Goal: Information Seeking & Learning: Compare options

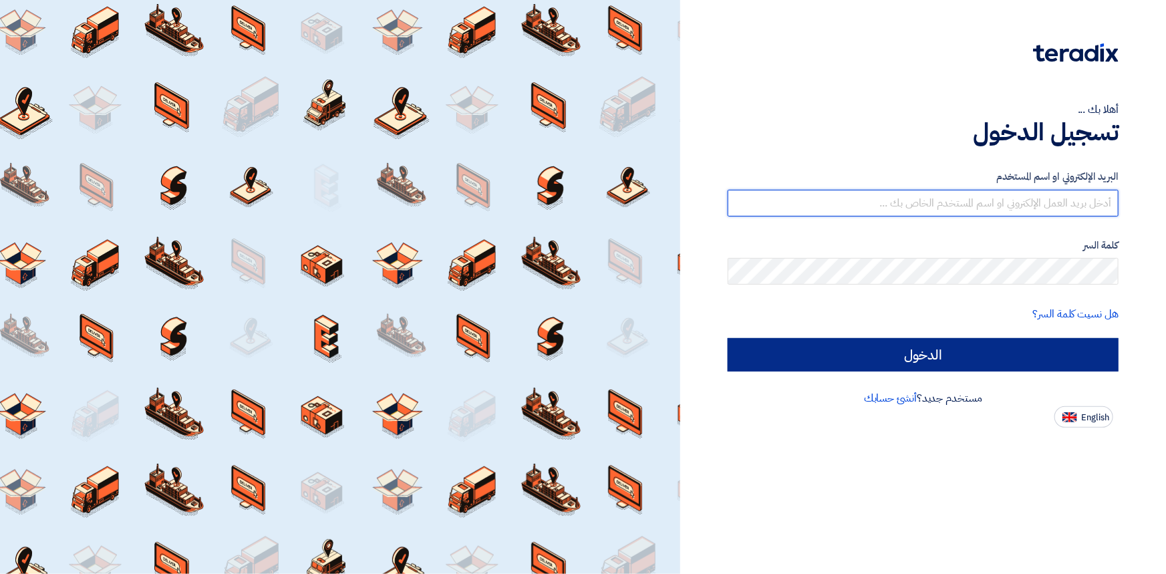
type input "[PERSON_NAME][EMAIL_ADDRESS][PERSON_NAME][DOMAIN_NAME]"
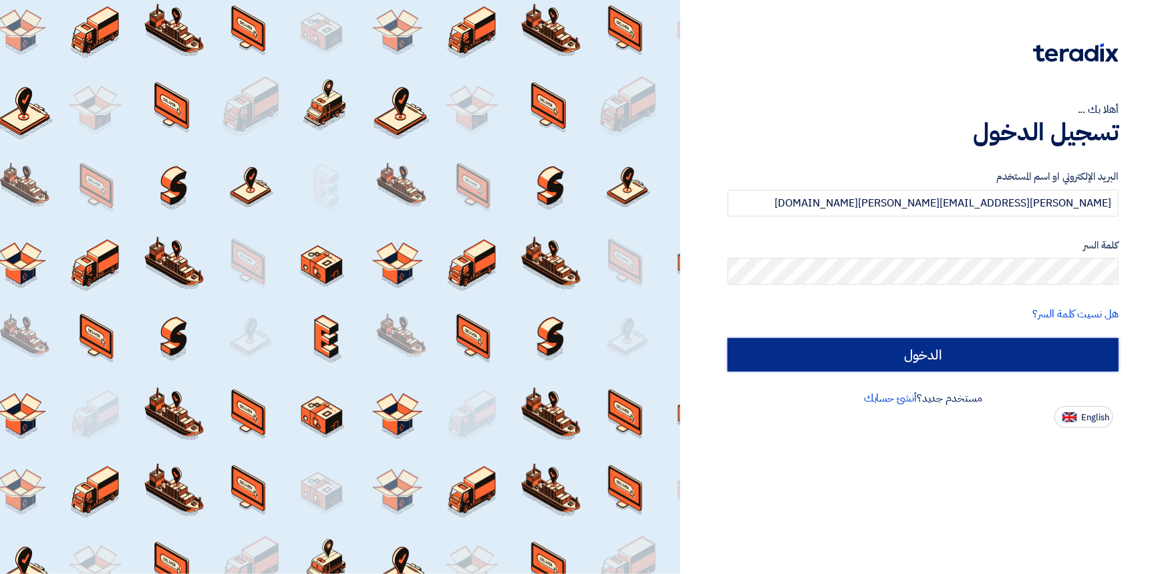
click at [886, 356] on input "الدخول" at bounding box center [922, 354] width 391 height 33
type input "Sign in"
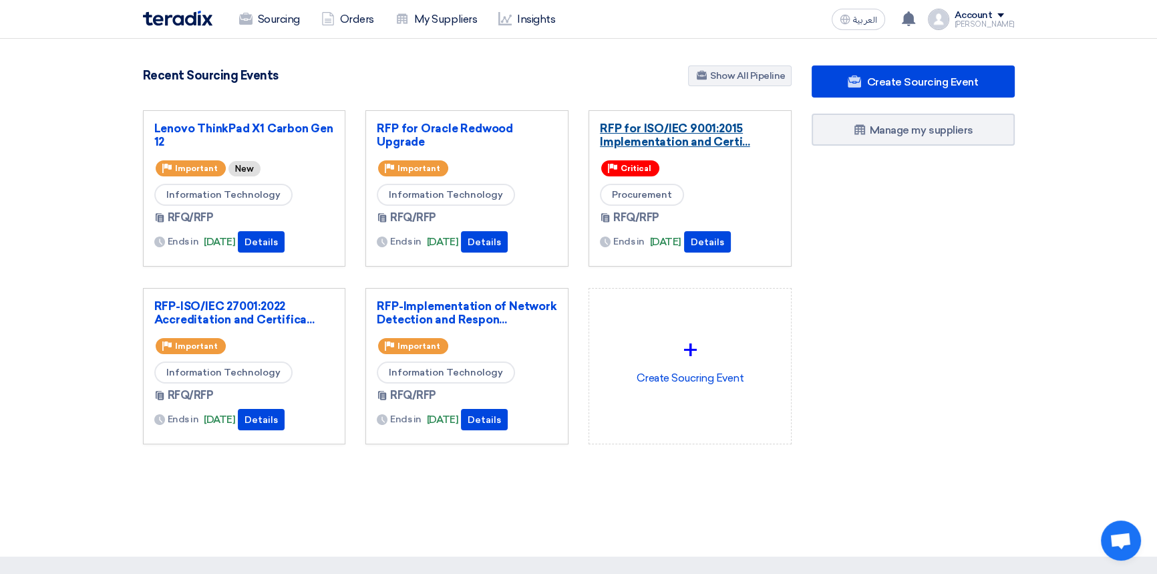
click at [649, 139] on link "RFP for ISO/IEC 9001:2015 Implementation and Certi..." at bounding box center [690, 135] width 180 height 27
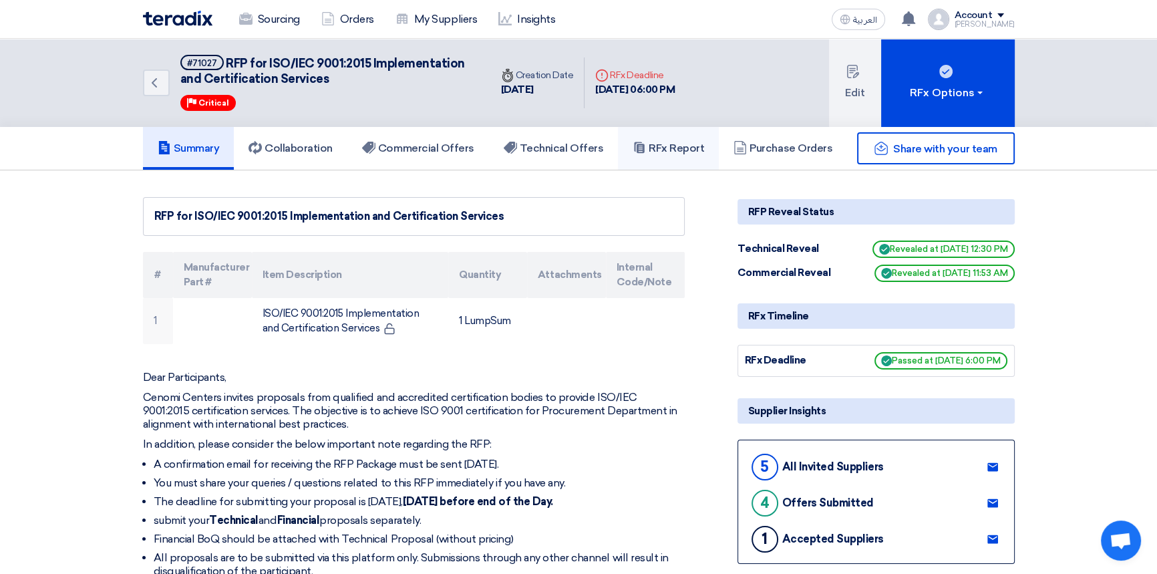
click at [683, 142] on h5 "RFx Report" at bounding box center [668, 148] width 71 height 13
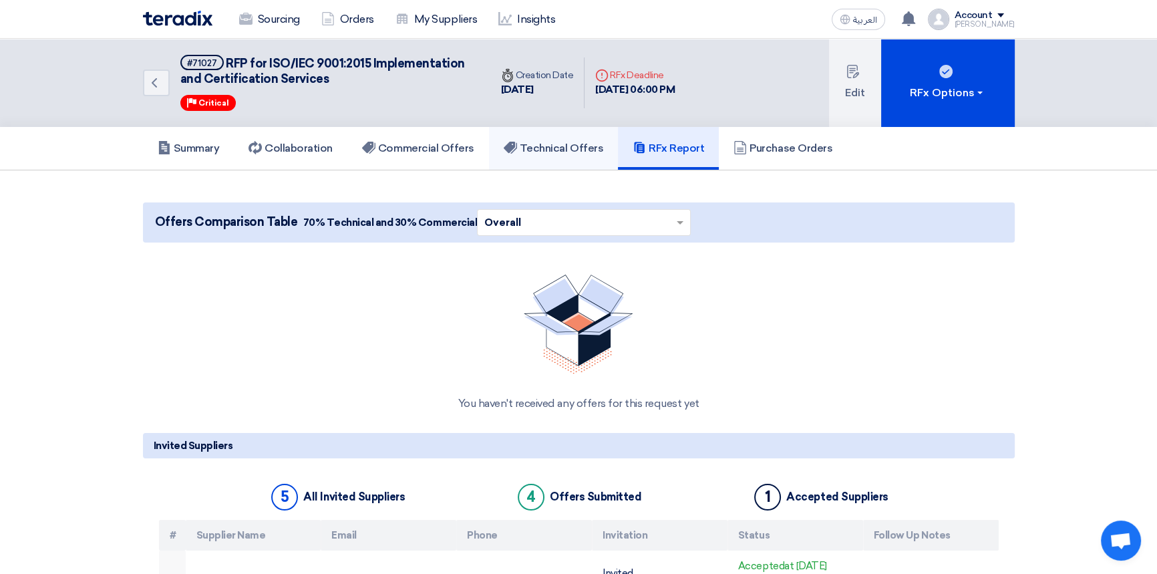
click at [592, 160] on link "Technical Offers" at bounding box center [553, 148] width 129 height 43
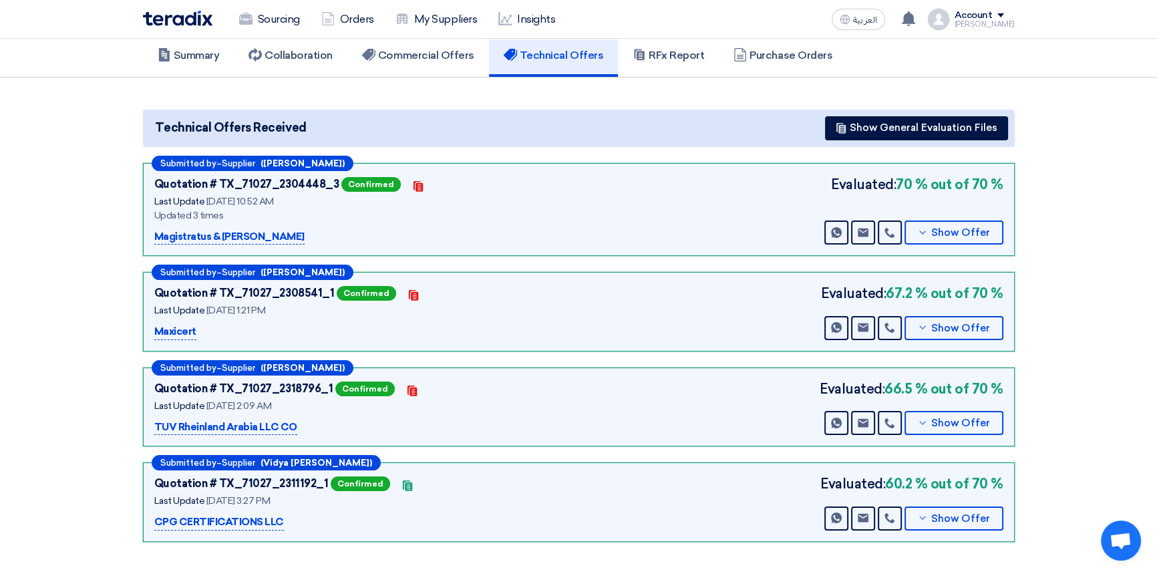
scroll to position [121, 0]
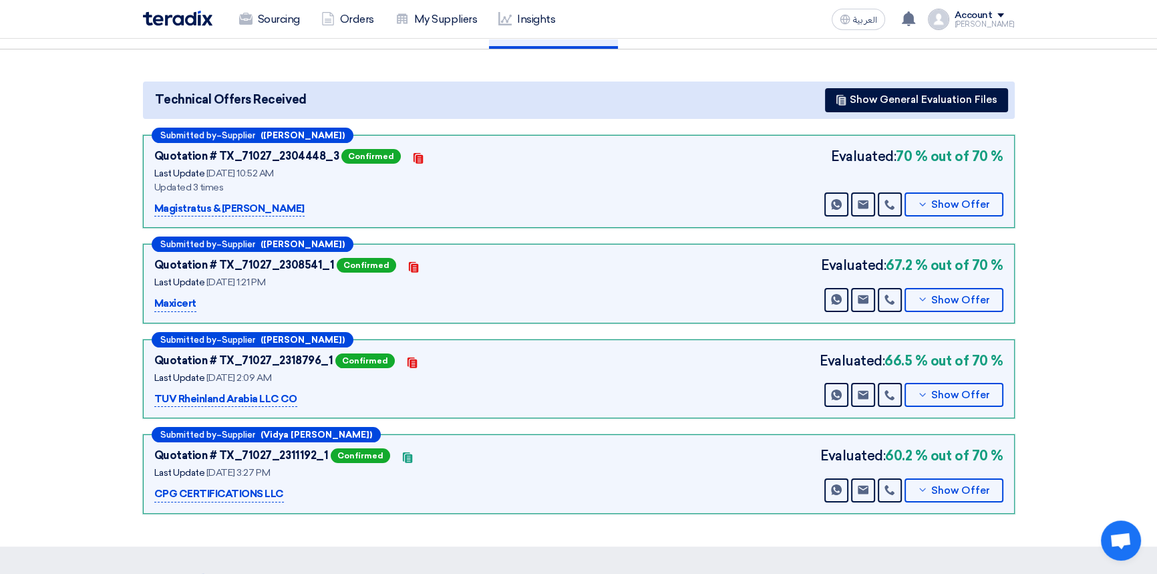
click at [1083, 200] on section "Technical Offers Received Show General Evaluation Files Submitted by – Supplier…" at bounding box center [578, 297] width 1157 height 497
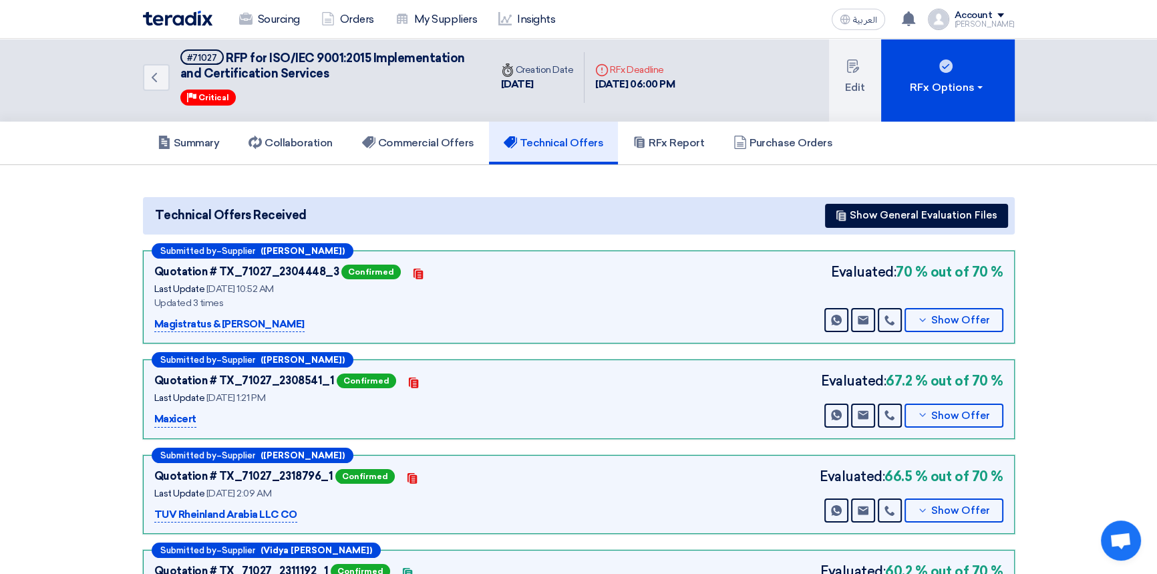
scroll to position [0, 0]
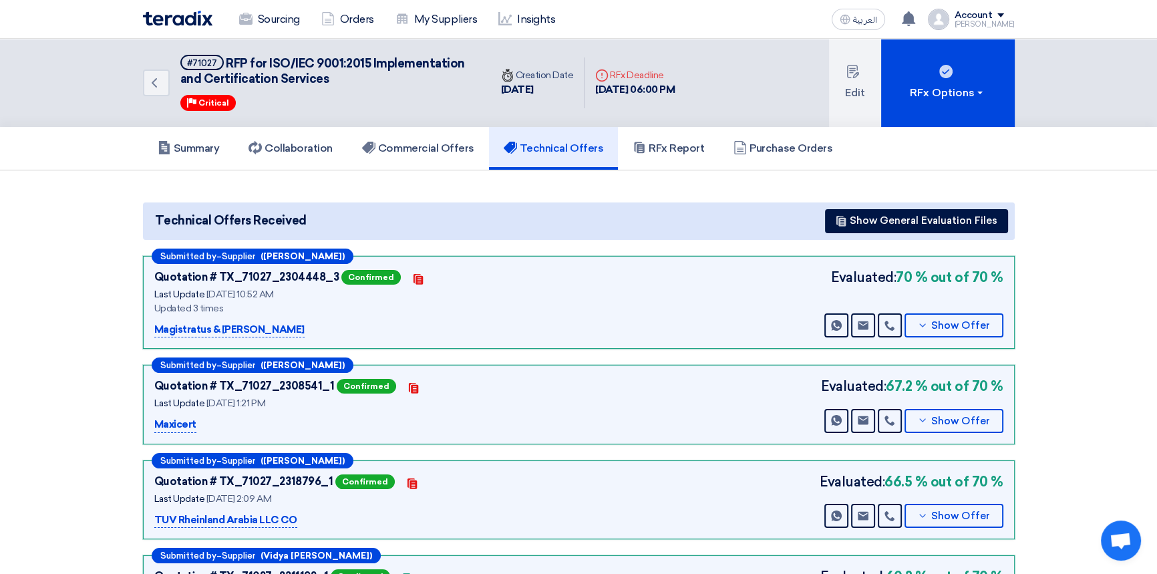
click at [166, 17] on img at bounding box center [177, 18] width 69 height 15
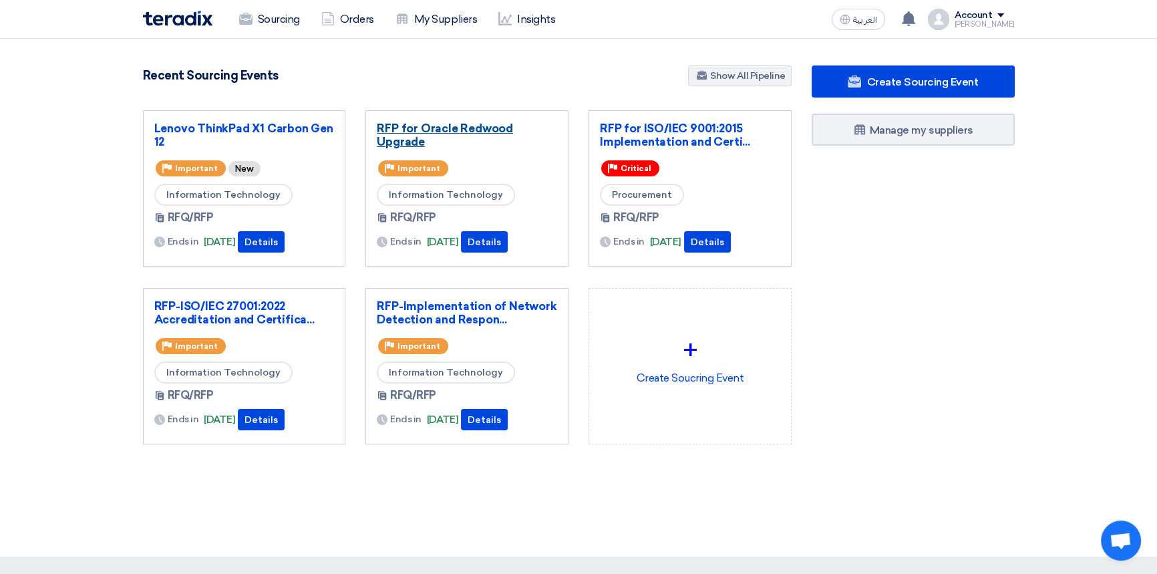
click at [441, 130] on link "RFP for Oracle Redwood Upgrade" at bounding box center [467, 135] width 180 height 27
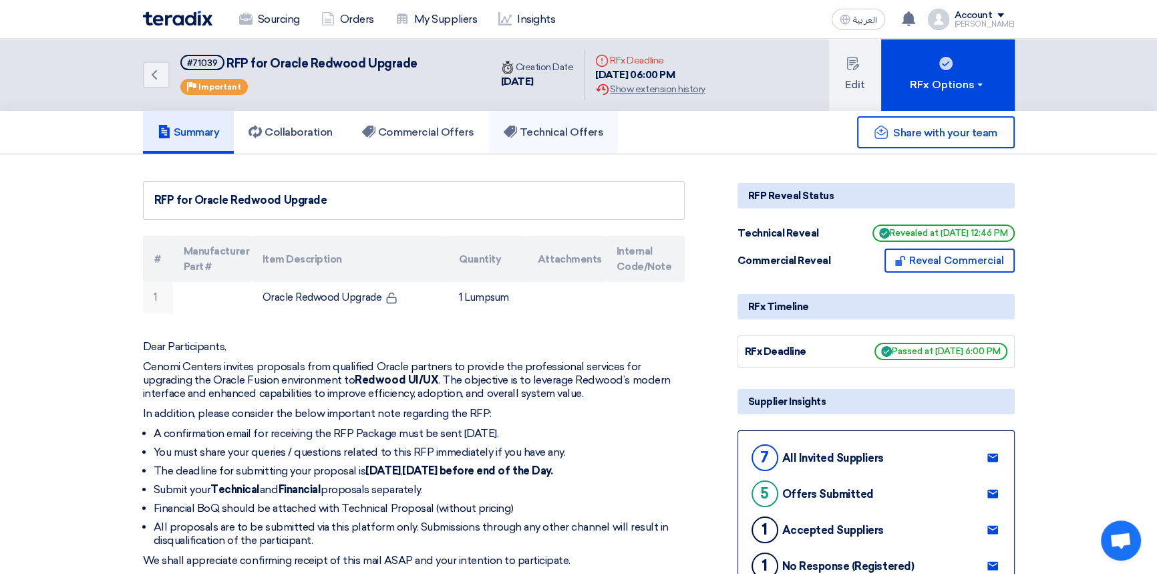
click at [528, 134] on h5 "Technical Offers" at bounding box center [554, 132] width 100 height 13
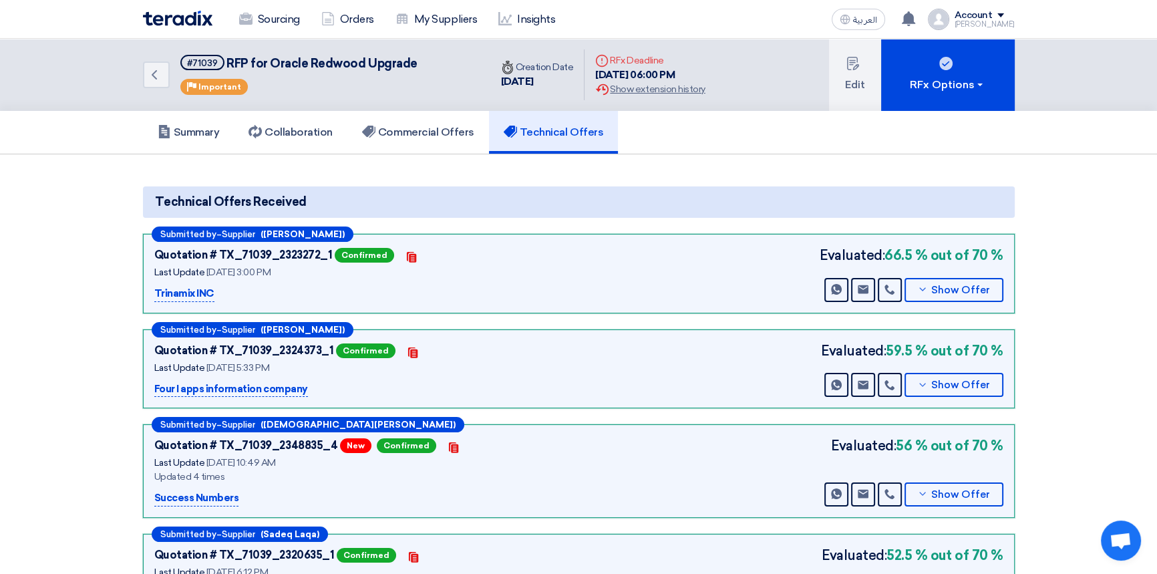
click at [1082, 341] on section "Technical Offers Received Submitted by – Supplier ([PERSON_NAME]) Quotation # T…" at bounding box center [578, 447] width 1157 height 586
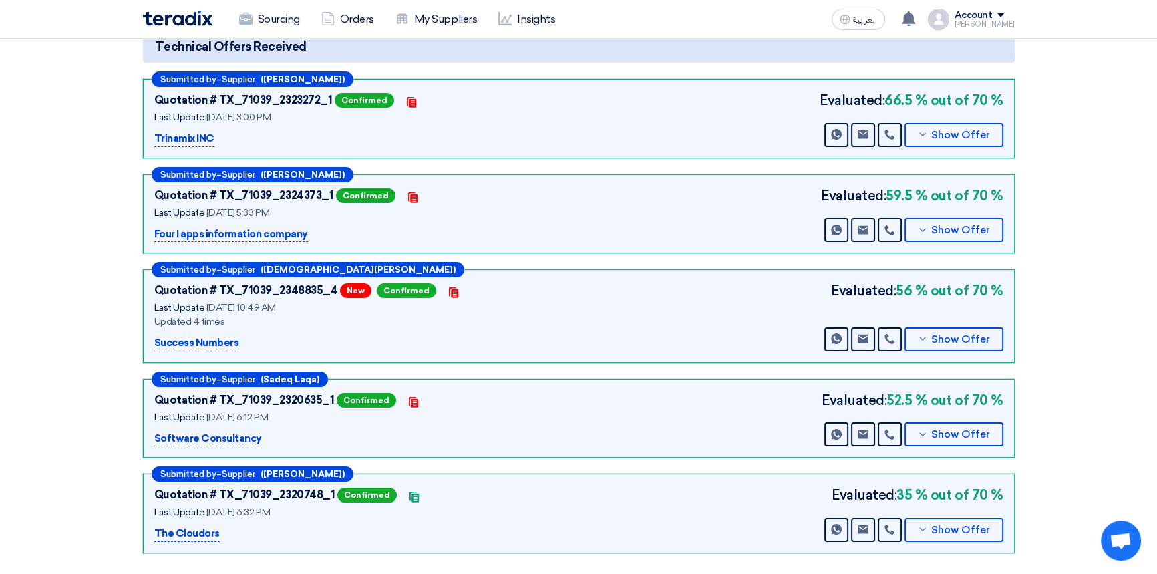
scroll to position [182, 0]
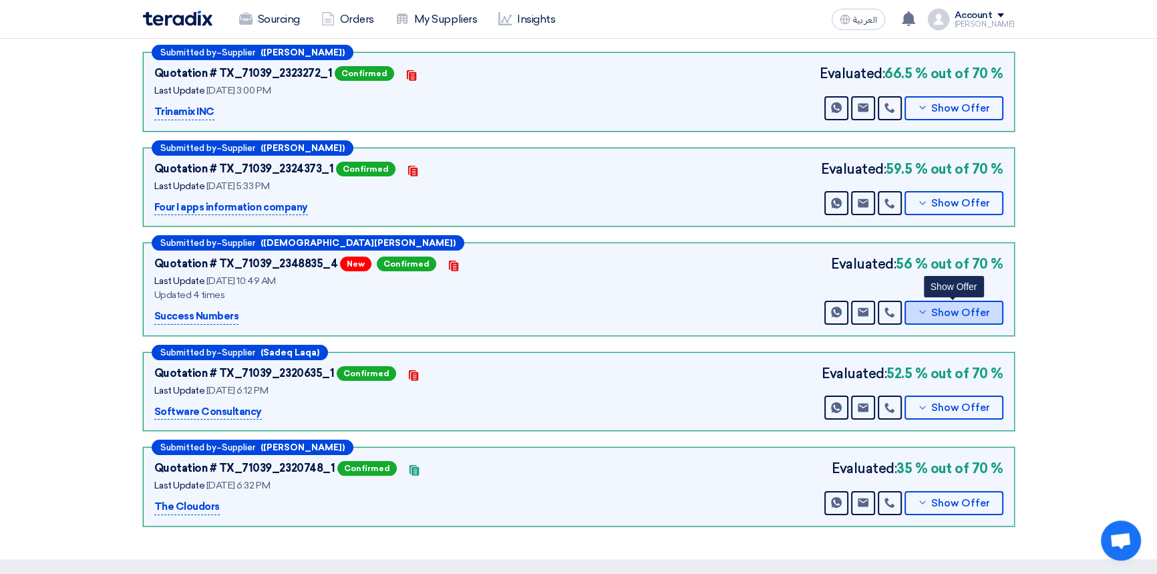
click at [955, 317] on button "Show Offer" at bounding box center [953, 313] width 99 height 24
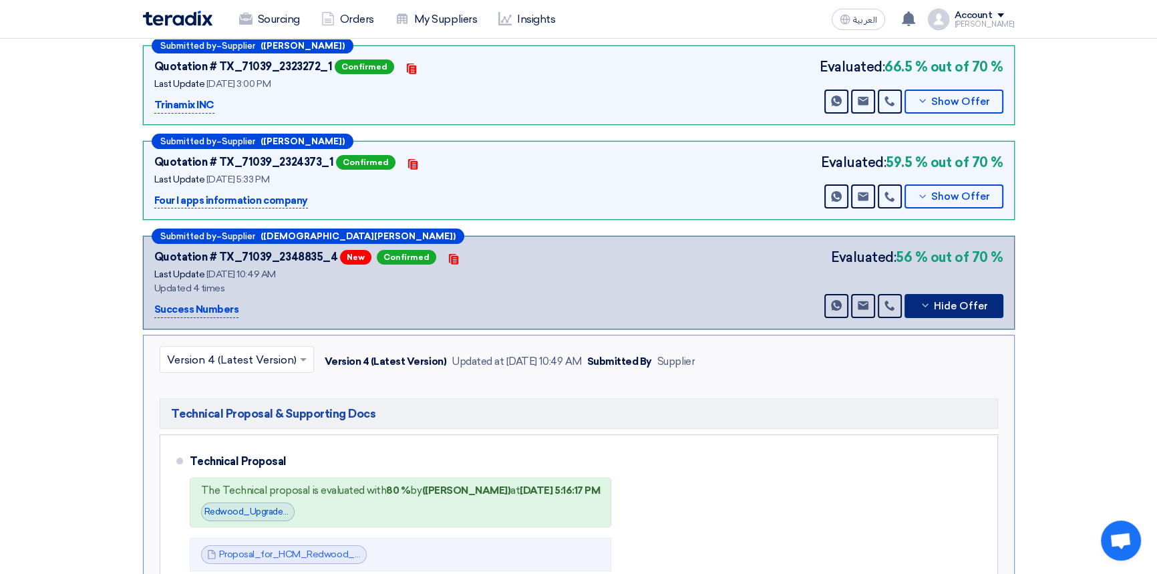
scroll to position [60, 0]
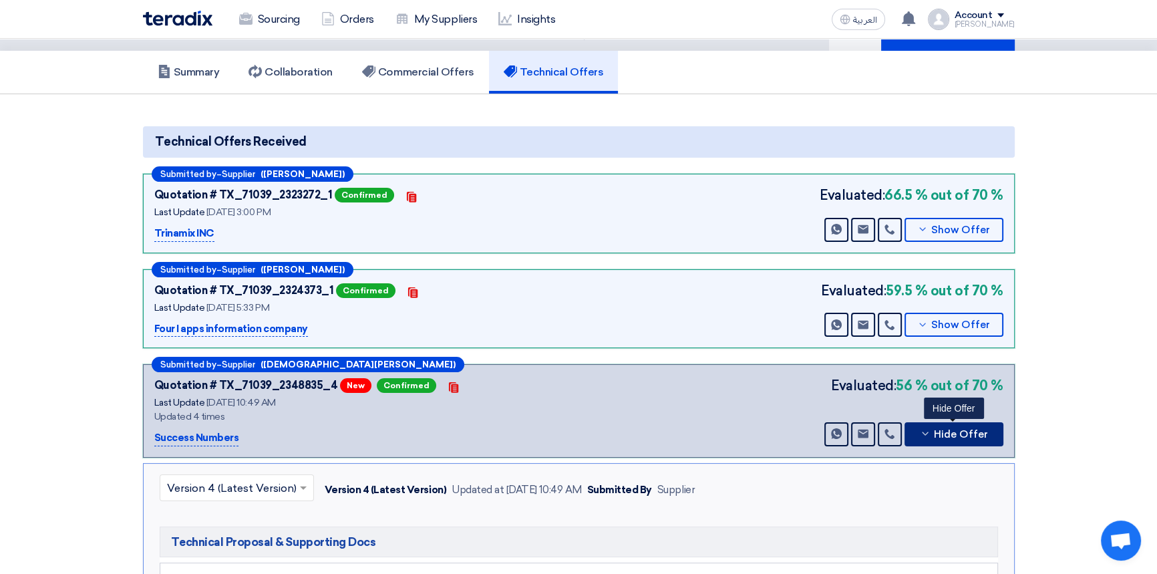
click at [953, 429] on span "Hide Offer" at bounding box center [961, 434] width 54 height 10
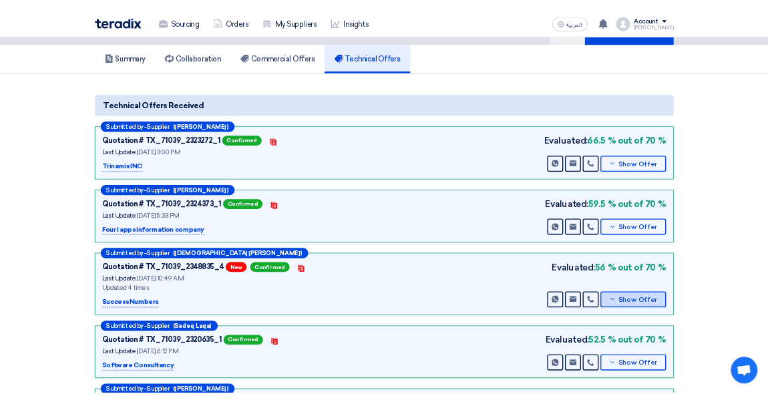
scroll to position [0, 0]
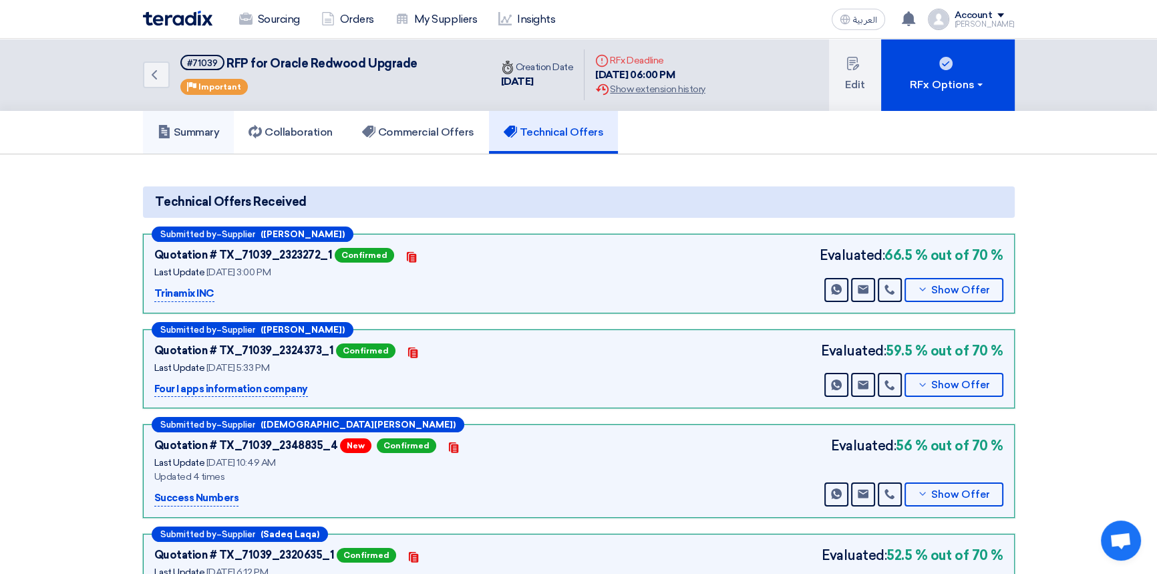
click at [187, 127] on h5 "Summary" at bounding box center [189, 132] width 62 height 13
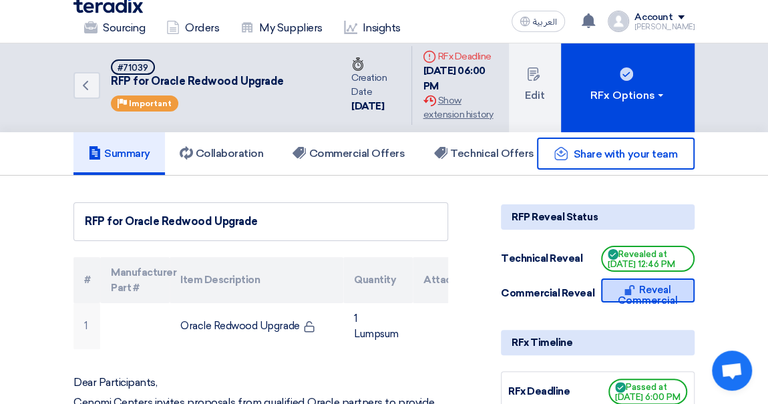
click at [645, 289] on button "Reveal Commercial" at bounding box center [648, 291] width 94 height 24
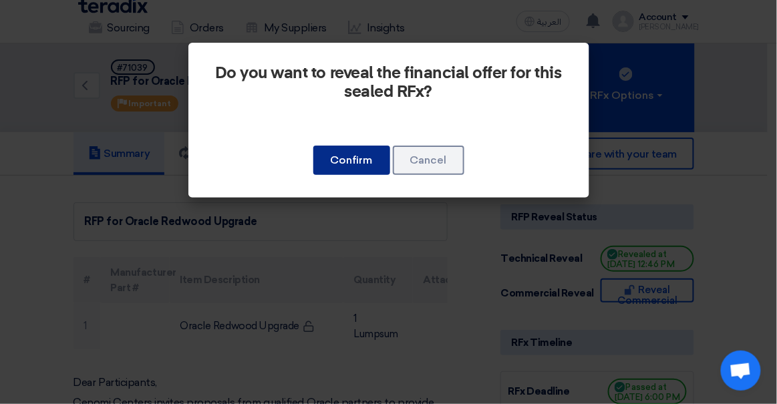
click at [345, 162] on button "Confirm" at bounding box center [351, 160] width 77 height 29
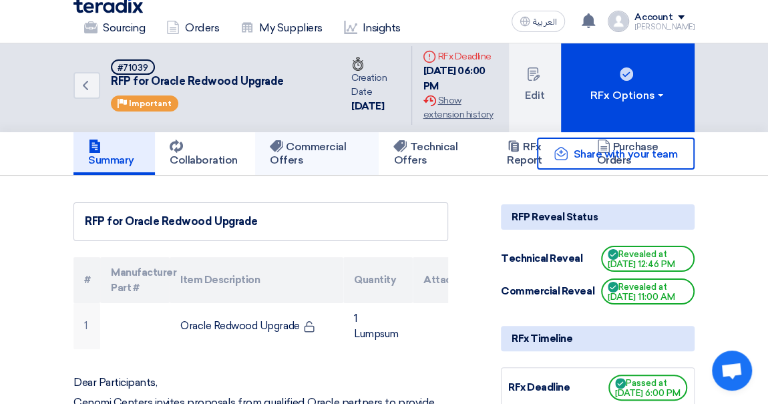
click at [319, 154] on h5 "Commercial Offers" at bounding box center [317, 153] width 94 height 27
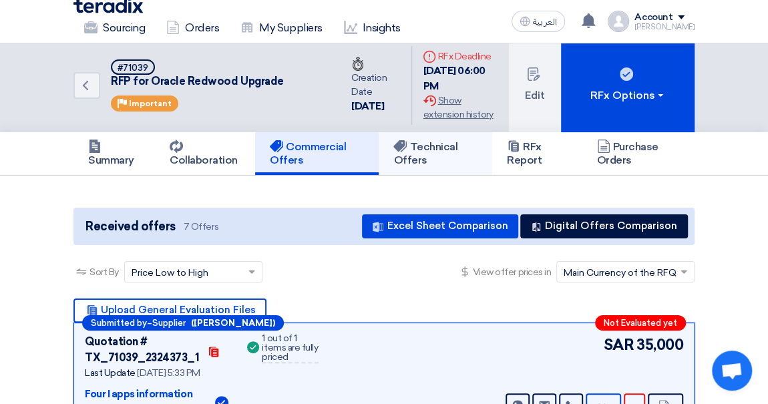
click at [454, 145] on h5 "Technical Offers" at bounding box center [435, 153] width 84 height 27
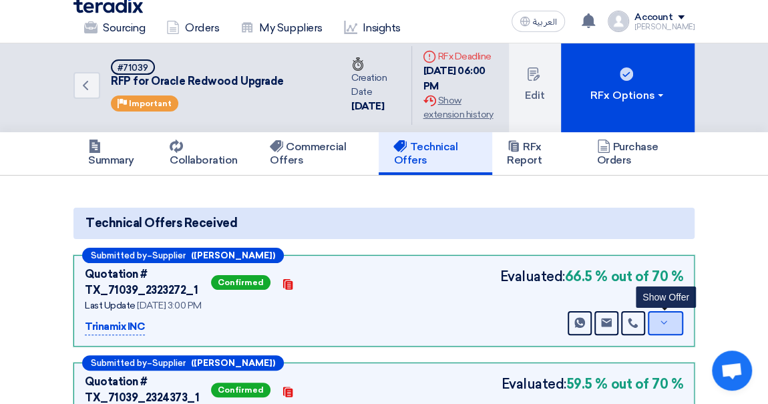
click at [673, 324] on button "Show Offer" at bounding box center [665, 323] width 35 height 24
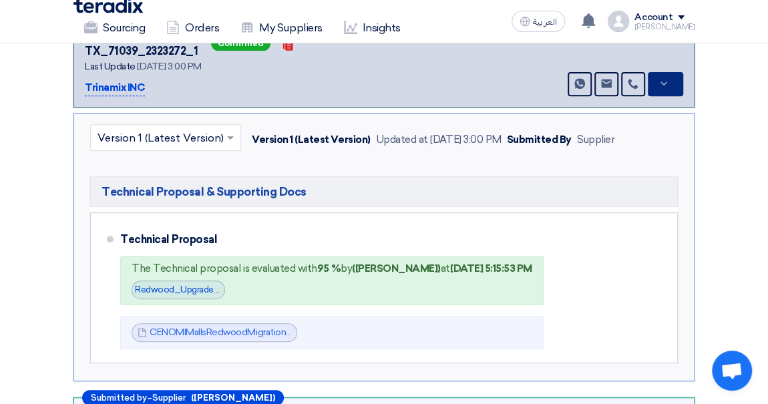
scroll to position [244, 0]
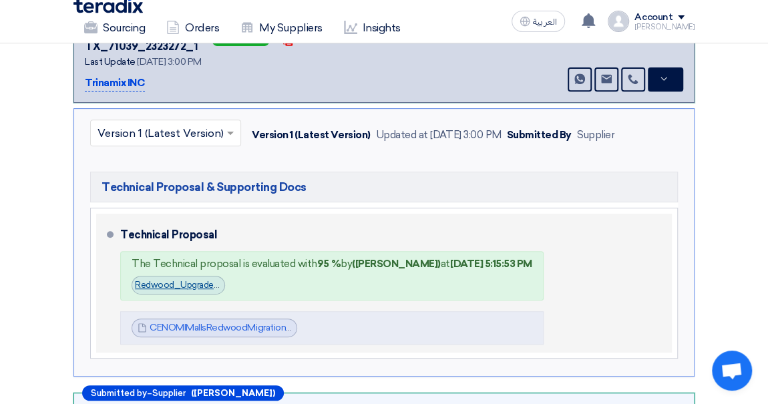
click at [163, 285] on link "Redwood_Upgrade_Evaluation_1756736150445.jpg" at bounding box center [238, 285] width 207 height 10
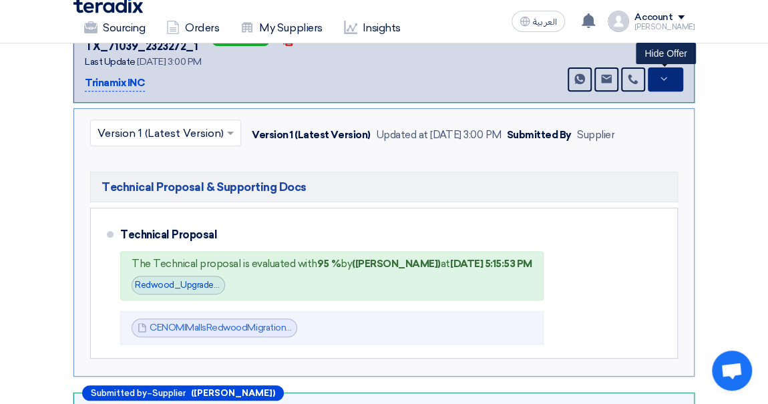
click at [663, 77] on use at bounding box center [664, 78] width 6 height 3
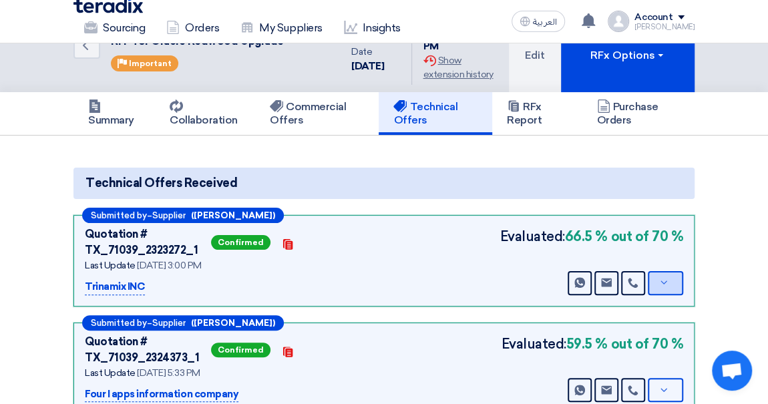
scroll to position [39, 0]
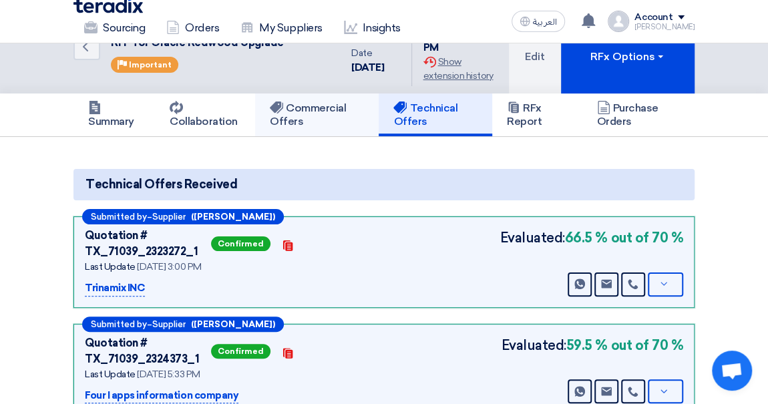
click at [329, 117] on h5 "Commercial Offers" at bounding box center [317, 115] width 94 height 27
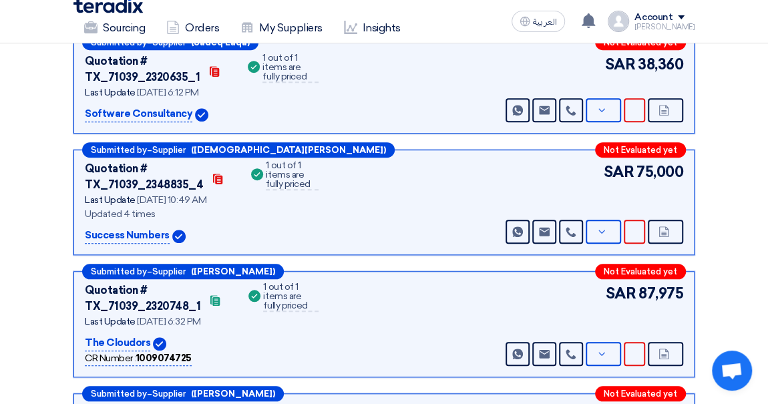
scroll to position [391, 0]
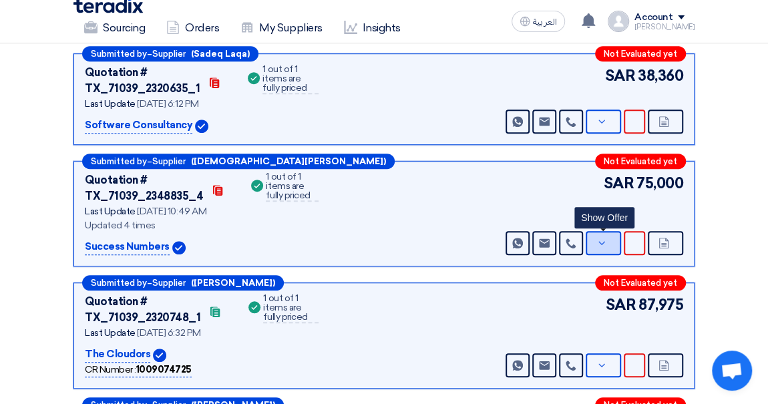
click at [608, 244] on button "Show Offer" at bounding box center [603, 243] width 35 height 24
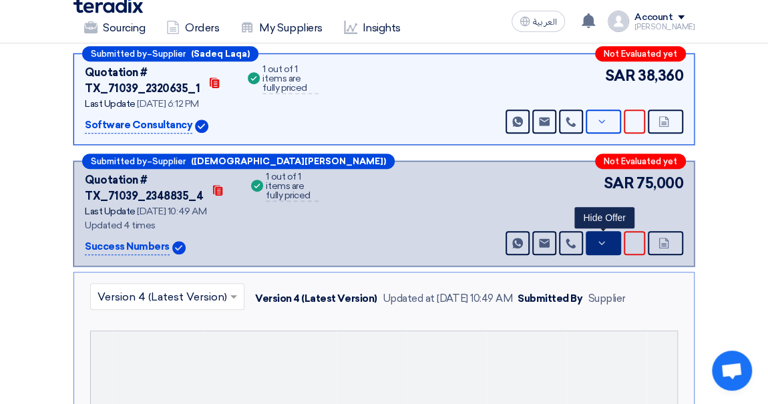
click at [608, 244] on button "Hide Offer" at bounding box center [603, 243] width 35 height 24
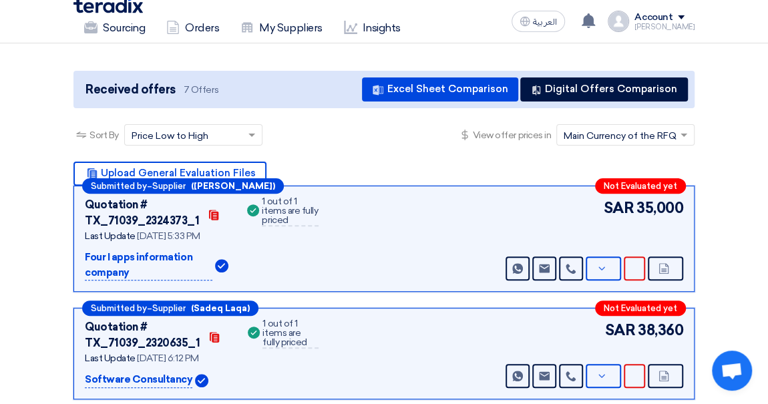
scroll to position [148, 0]
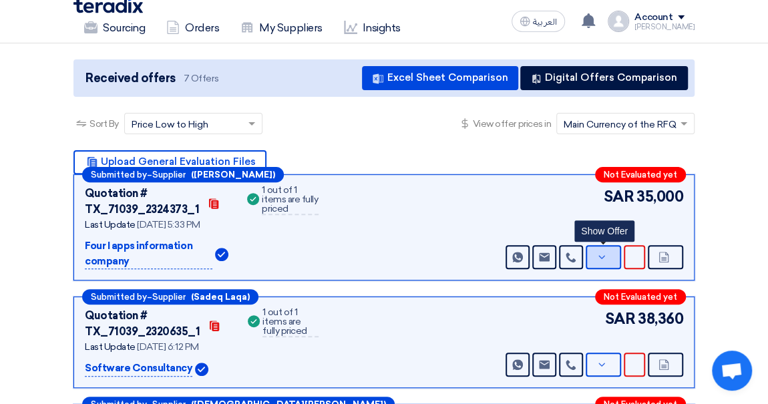
click at [606, 259] on icon at bounding box center [601, 257] width 11 height 11
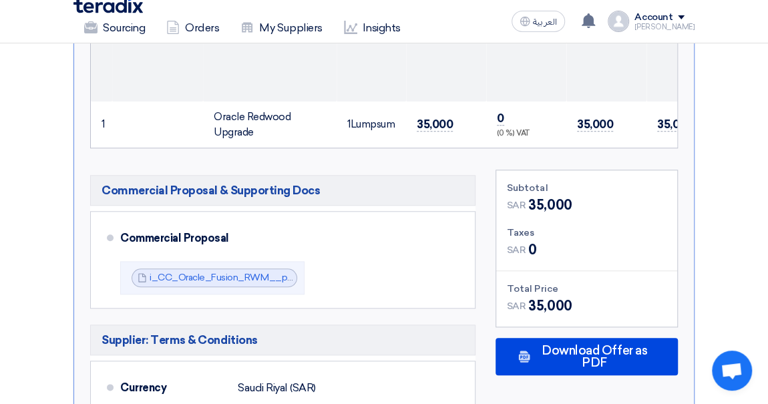
scroll to position [593, 0]
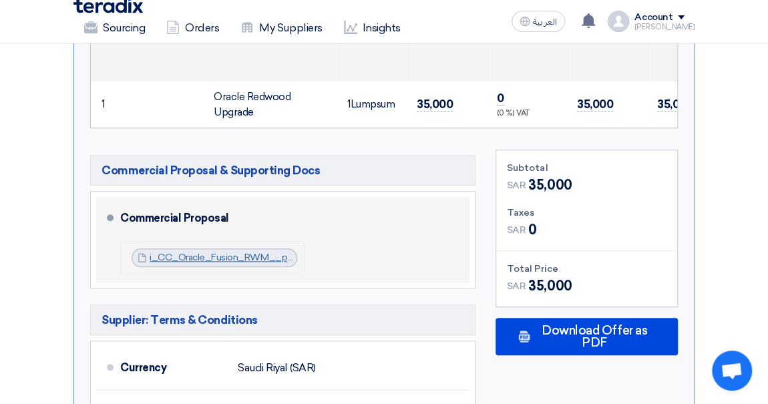
click at [218, 263] on link "i_CC_Oracle_Fusion_RWM__proposal_CP_V__1755786566027.pdf" at bounding box center [298, 257] width 297 height 11
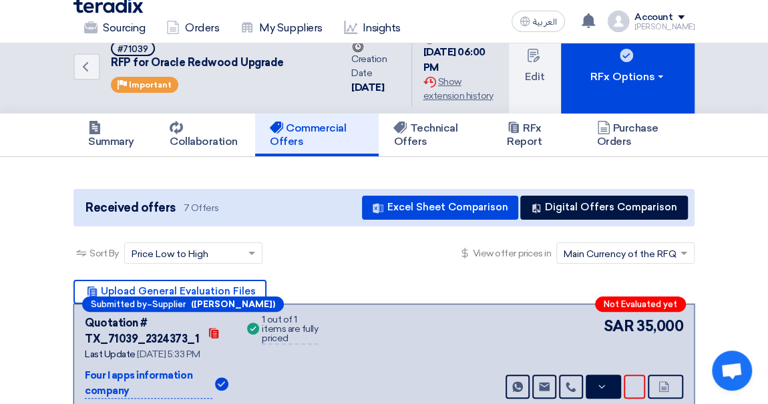
scroll to position [0, 0]
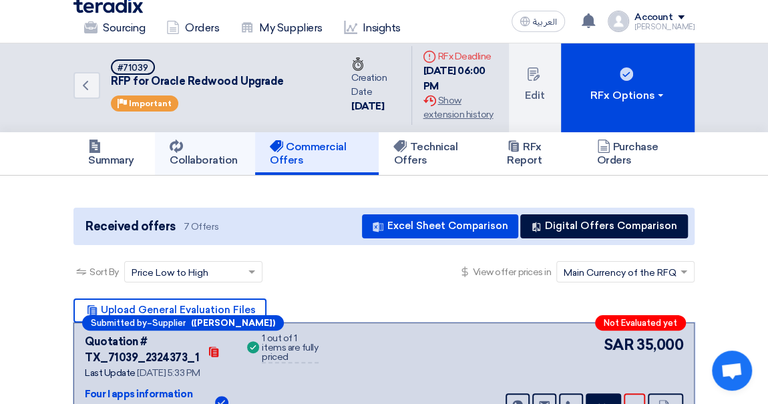
click at [202, 152] on h5 "Collaboration" at bounding box center [205, 153] width 71 height 27
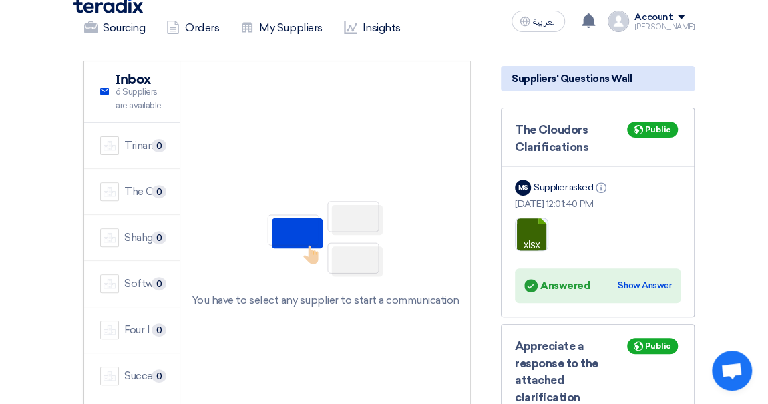
scroll to position [174, 0]
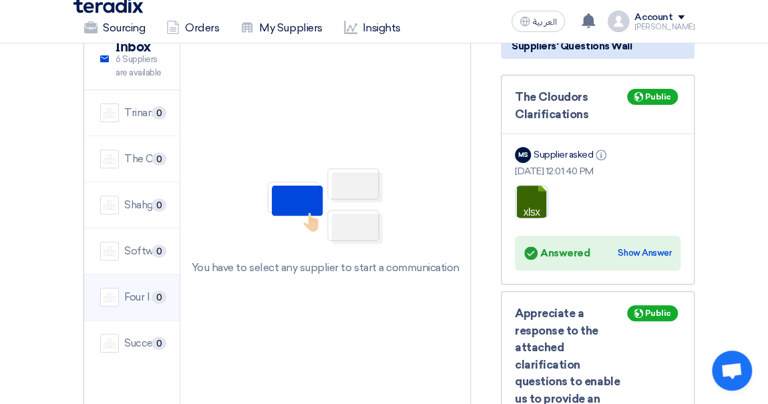
click at [142, 299] on div "Four I apps information company" at bounding box center [143, 297] width 39 height 15
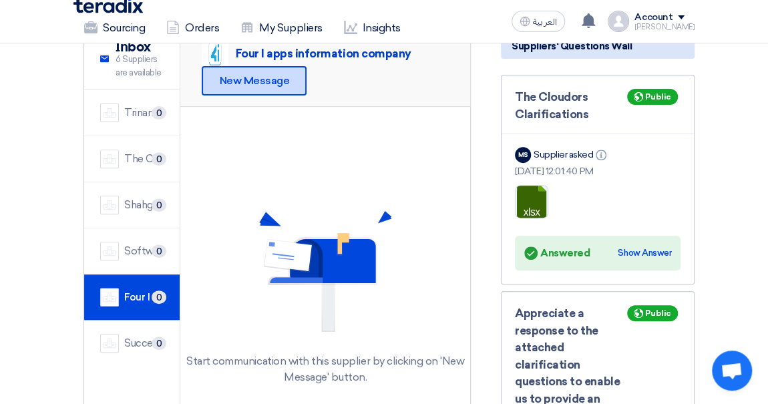
click at [254, 85] on div "New Message" at bounding box center [254, 80] width 105 height 29
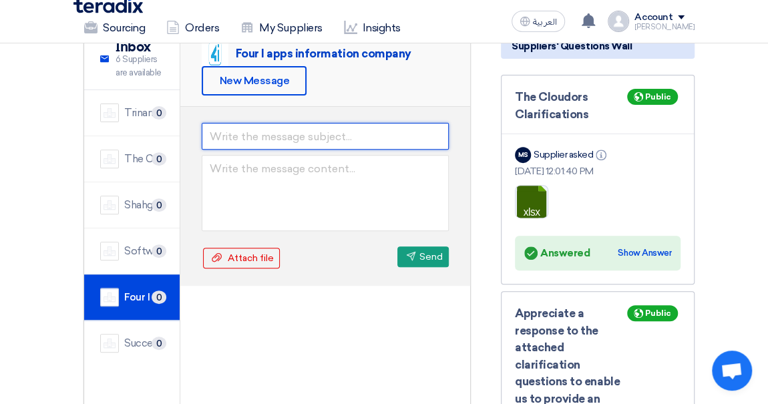
click at [234, 132] on input "text" at bounding box center [325, 136] width 246 height 27
type input "A"
type input "Rectify the Commercial Submission"
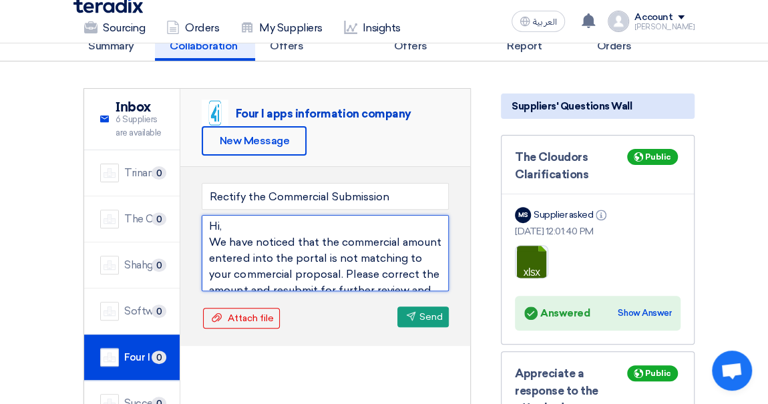
scroll to position [0, 0]
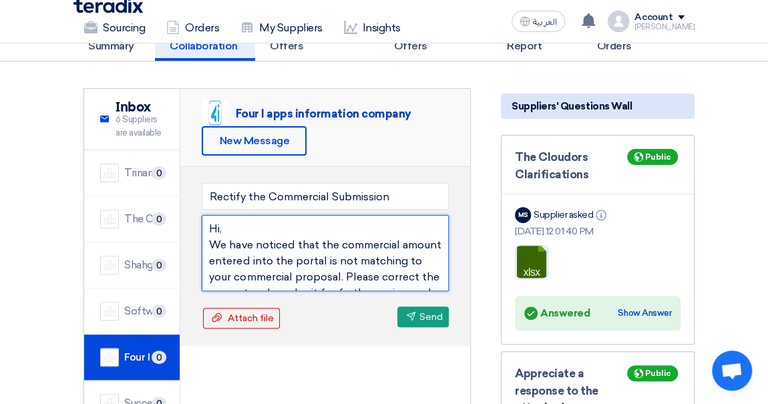
click at [208, 225] on textarea "Hi, We have noticed that the commercial amount entered into the portal is not m…" at bounding box center [325, 253] width 246 height 76
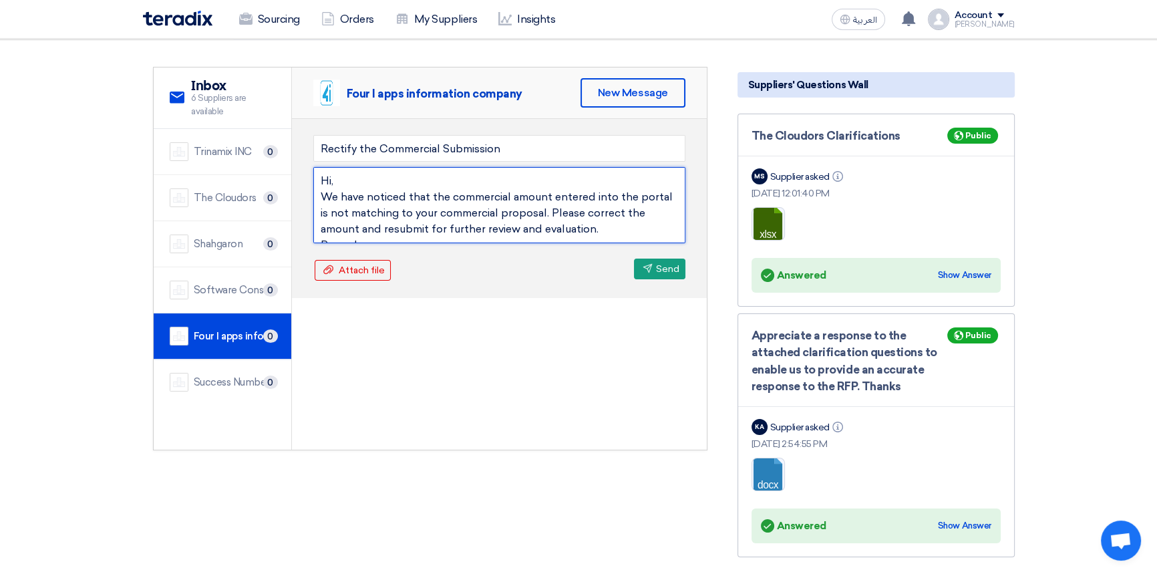
drag, startPoint x: 399, startPoint y: 234, endPoint x: 227, endPoint y: 113, distance: 210.4
click at [227, 113] on div "service Inbox 6 Suppliers are available Trinamix INC 0 The Cloudors 0" at bounding box center [430, 258] width 553 height 382
click at [383, 187] on textarea "Hi, We have noticed that the commercial amount entered into the portal is not m…" at bounding box center [499, 205] width 372 height 76
click at [656, 230] on textarea "Hi, We have noticed that the commercial amount entered into the portal is not m…" at bounding box center [499, 205] width 372 height 76
type textarea "Hi, We have noticed that the commercial amount entered into the portal is not m…"
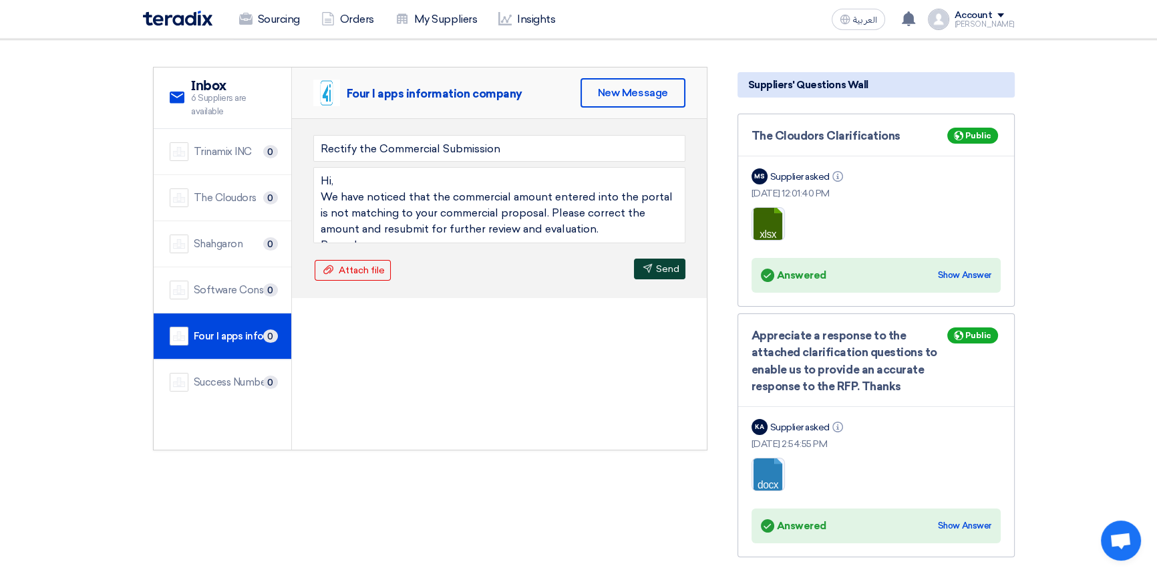
click at [655, 267] on button "Send Send" at bounding box center [659, 269] width 51 height 21
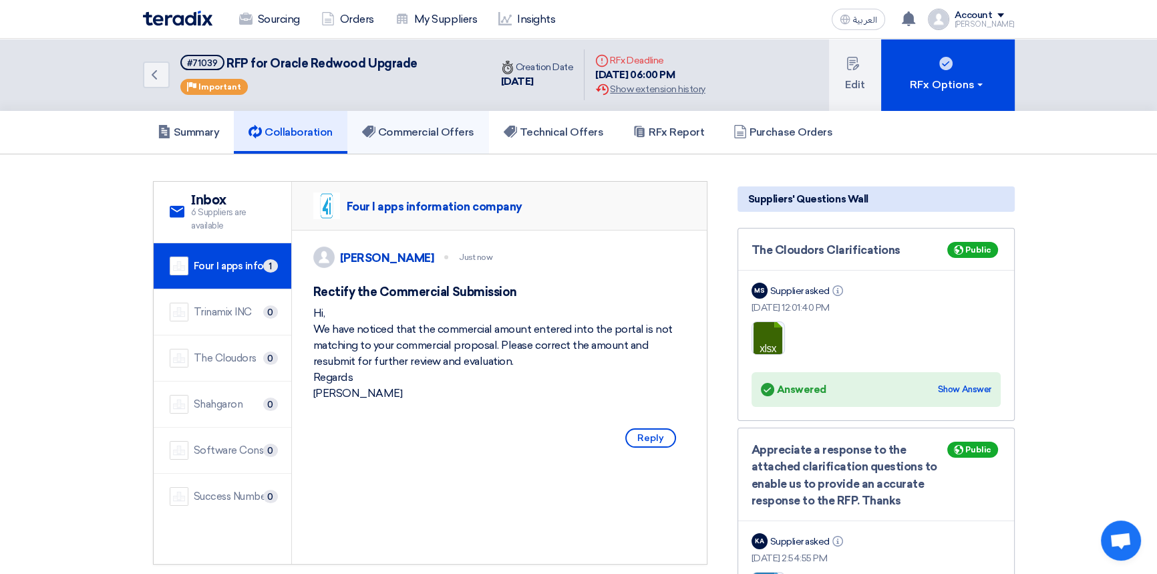
click at [403, 127] on h5 "Commercial Offers" at bounding box center [418, 132] width 112 height 13
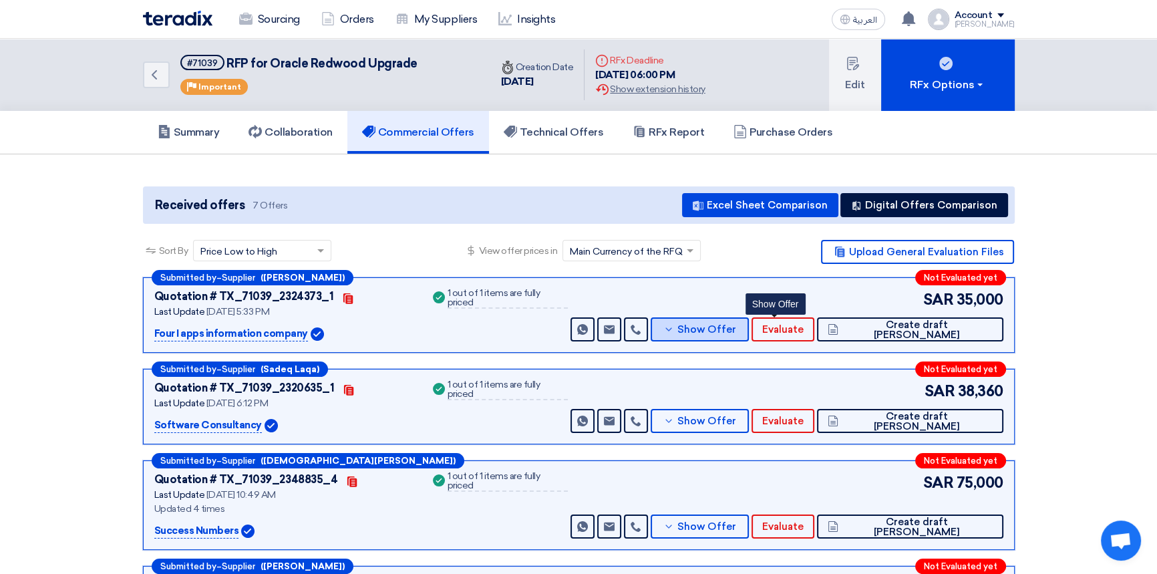
click at [749, 335] on button "Show Offer" at bounding box center [700, 329] width 99 height 24
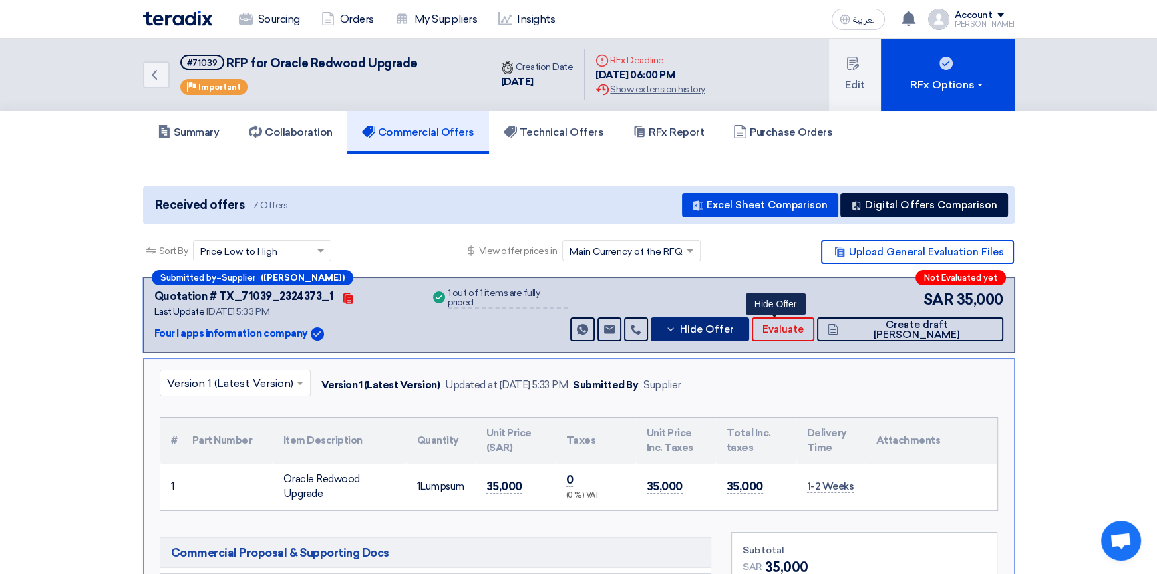
click at [733, 329] on span "Hide Offer" at bounding box center [706, 330] width 54 height 10
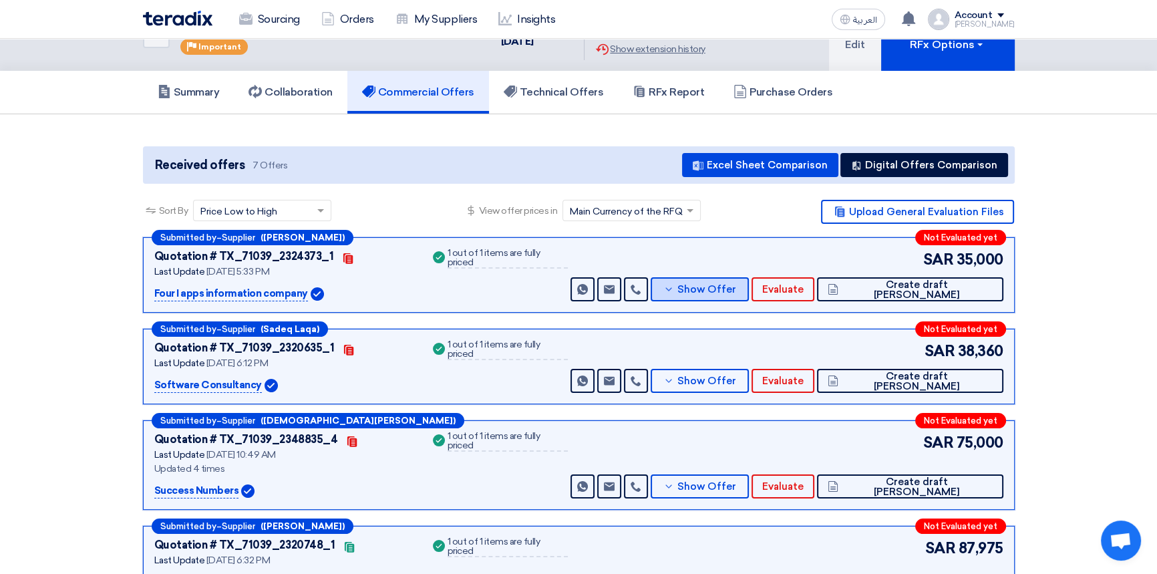
scroll to position [121, 0]
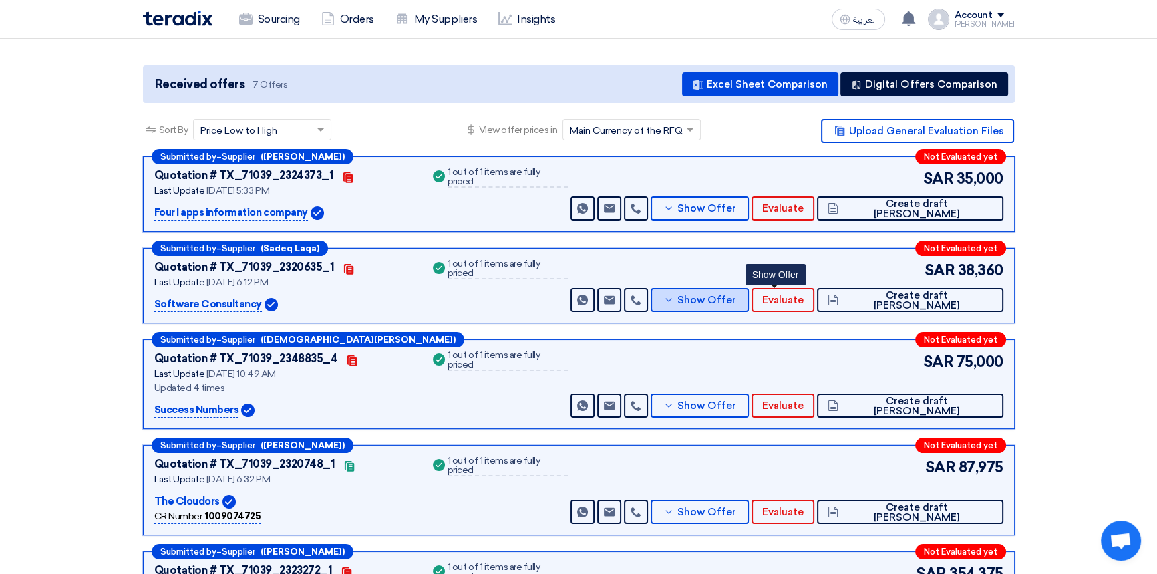
click at [736, 297] on span "Show Offer" at bounding box center [706, 300] width 59 height 10
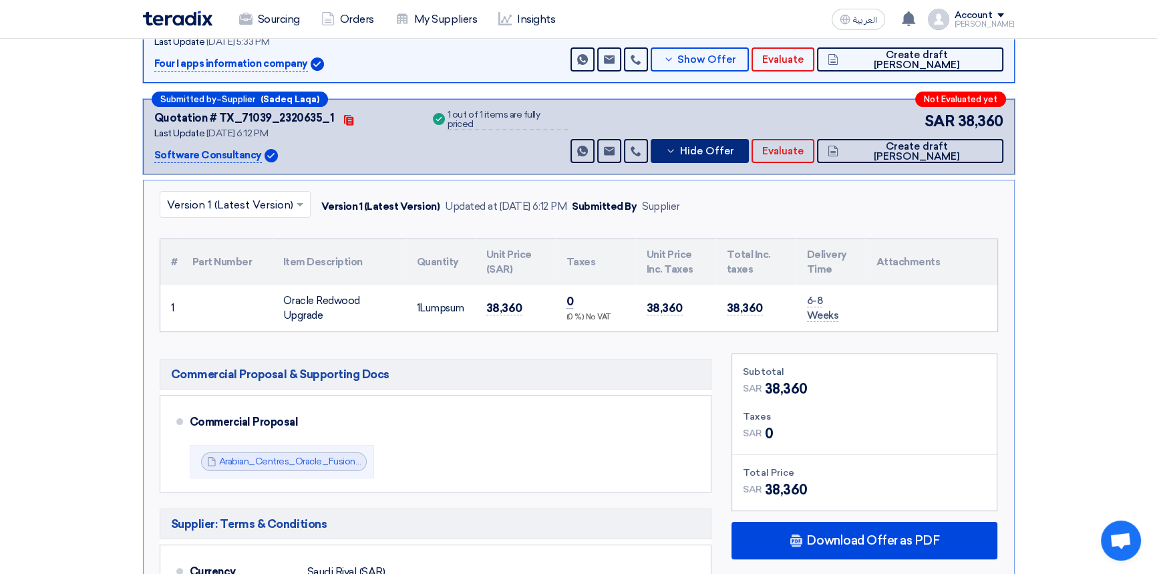
scroll to position [303, 0]
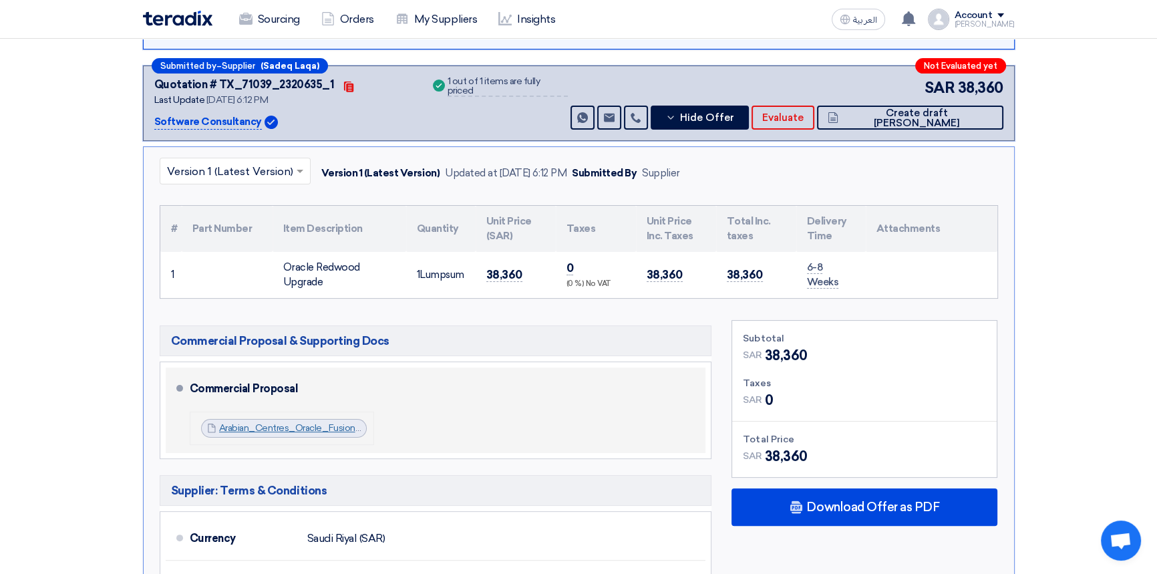
click at [307, 425] on link "Arabian_Centres_Oracle_Fusion_Redwood_Upgrade_Commercial_Proposal__version__as_…" at bounding box center [465, 427] width 492 height 11
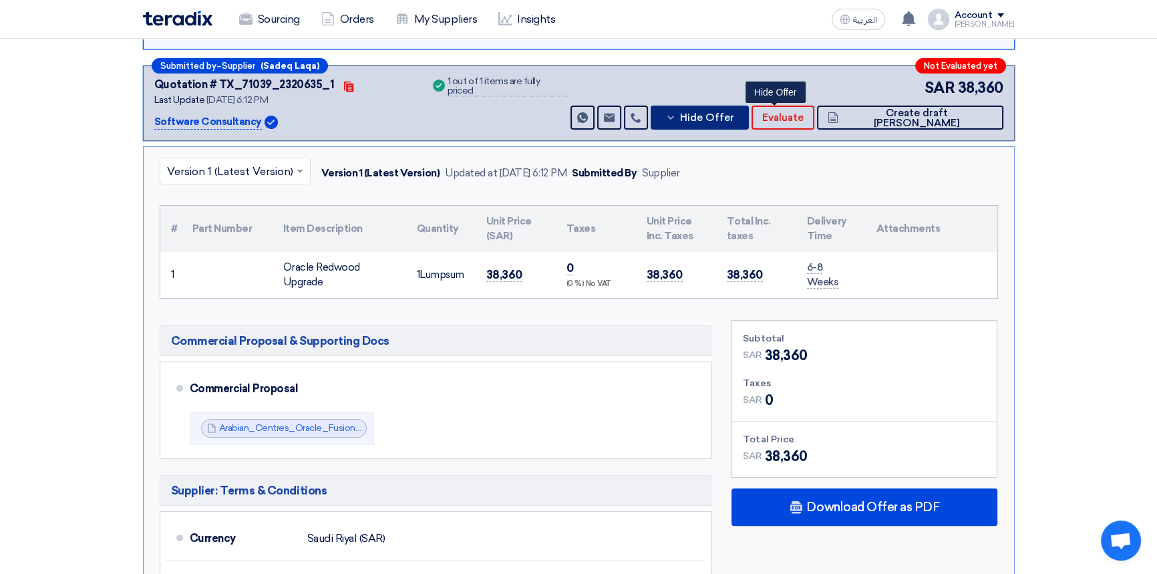
click at [749, 124] on button "Hide Offer" at bounding box center [700, 118] width 99 height 24
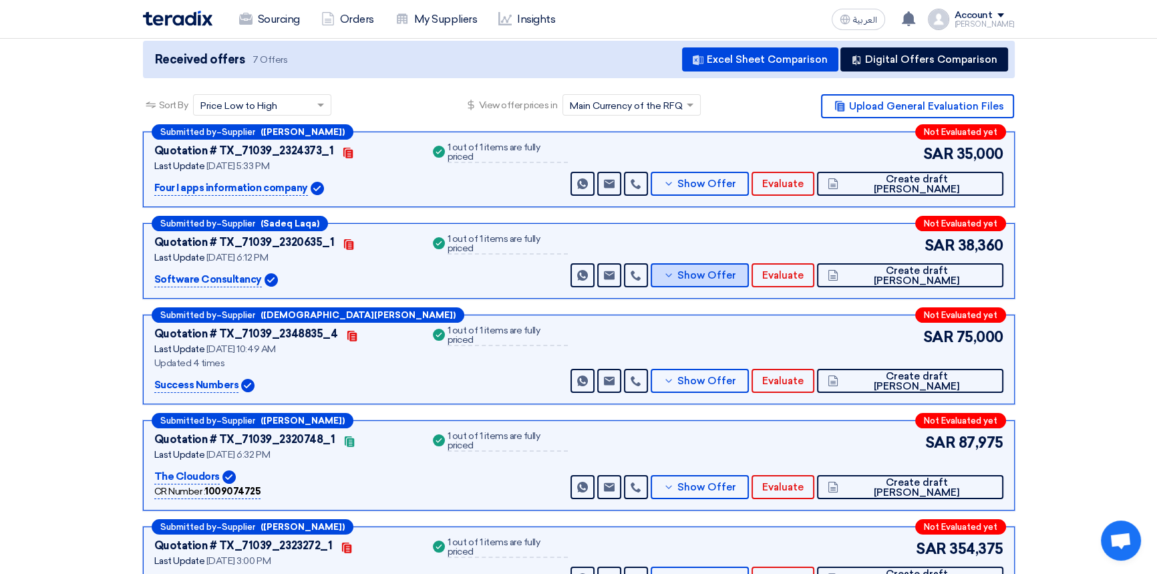
scroll to position [121, 0]
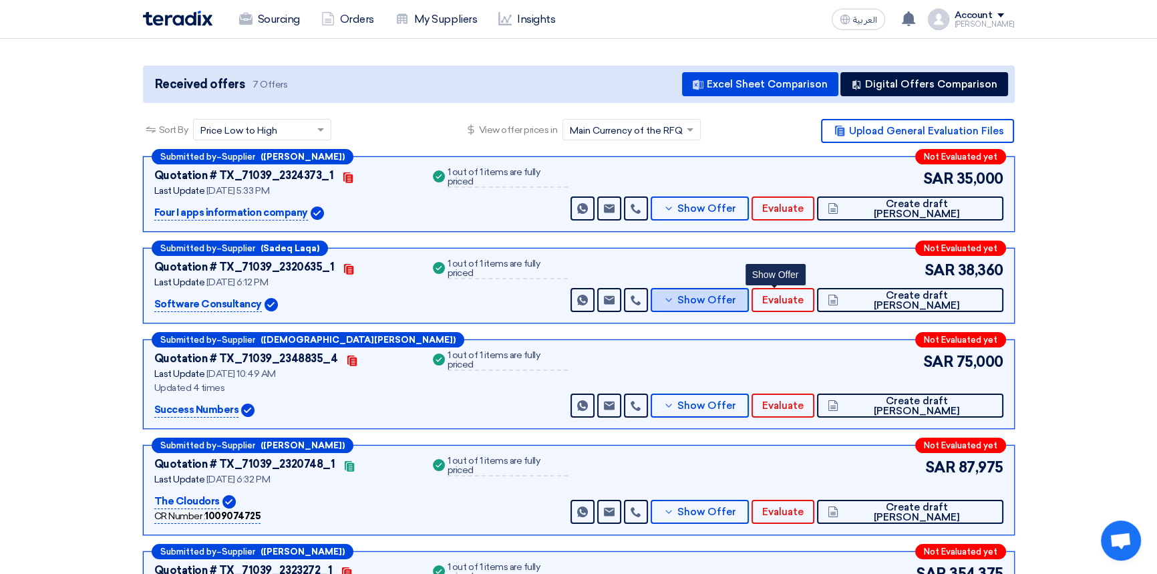
click at [736, 297] on span "Show Offer" at bounding box center [706, 300] width 59 height 10
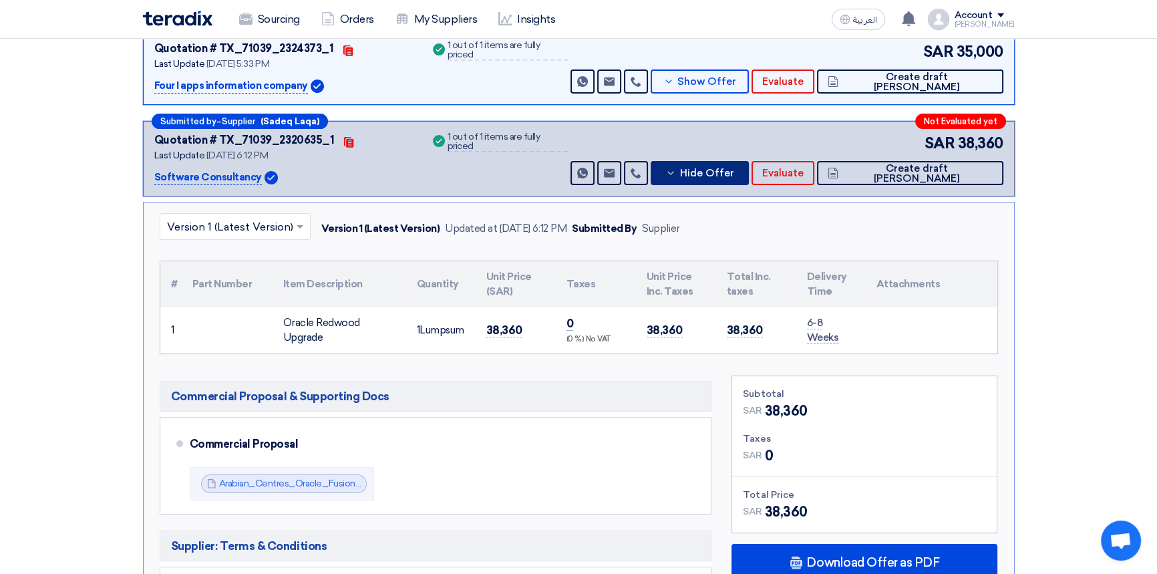
scroll to position [182, 0]
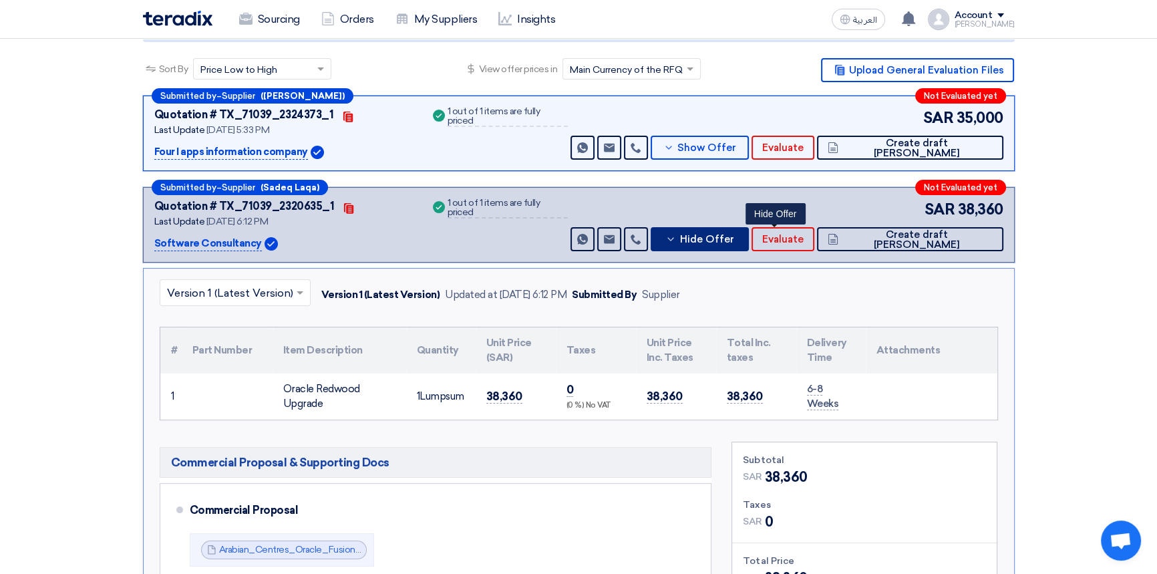
click at [733, 240] on span "Hide Offer" at bounding box center [706, 239] width 54 height 10
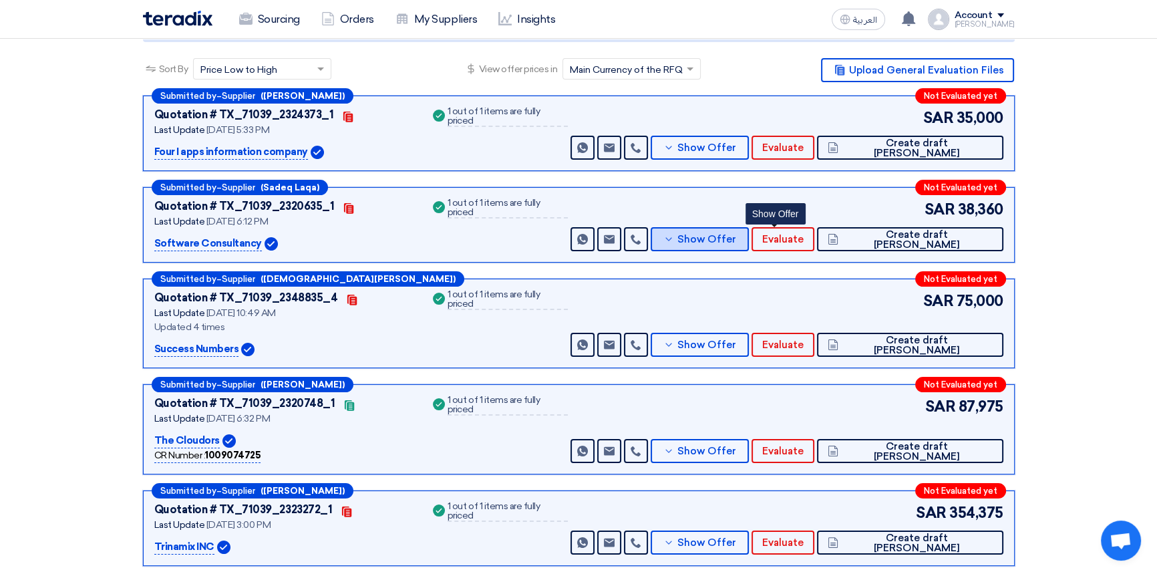
click at [736, 236] on span "Show Offer" at bounding box center [706, 239] width 59 height 10
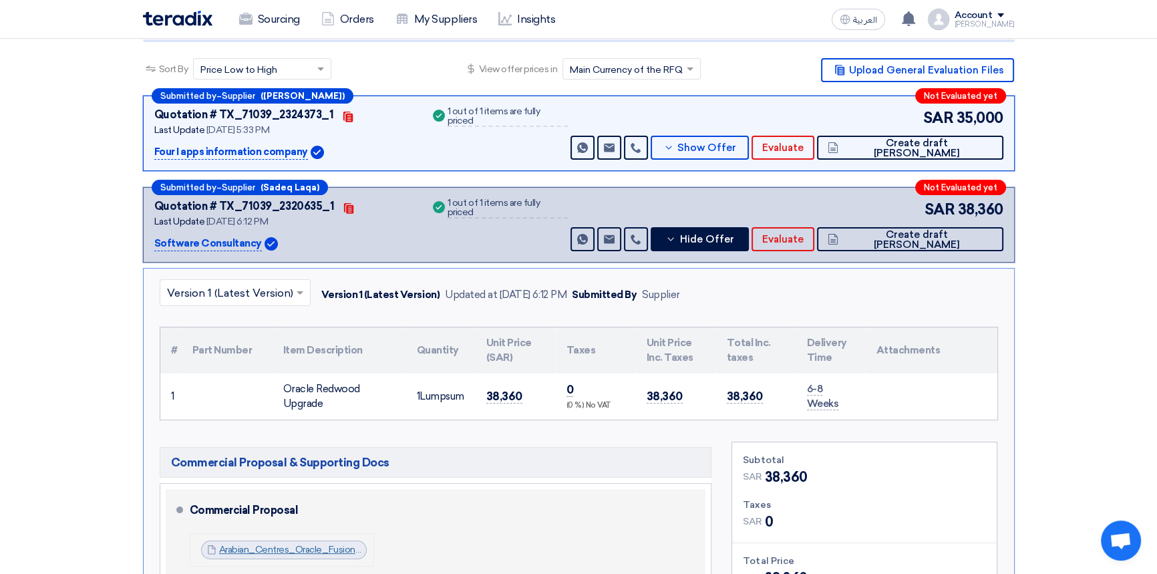
click at [310, 550] on link "Arabian_Centres_Oracle_Fusion_Redwood_Upgrade_Commercial_Proposal__version__as_…" at bounding box center [465, 549] width 492 height 11
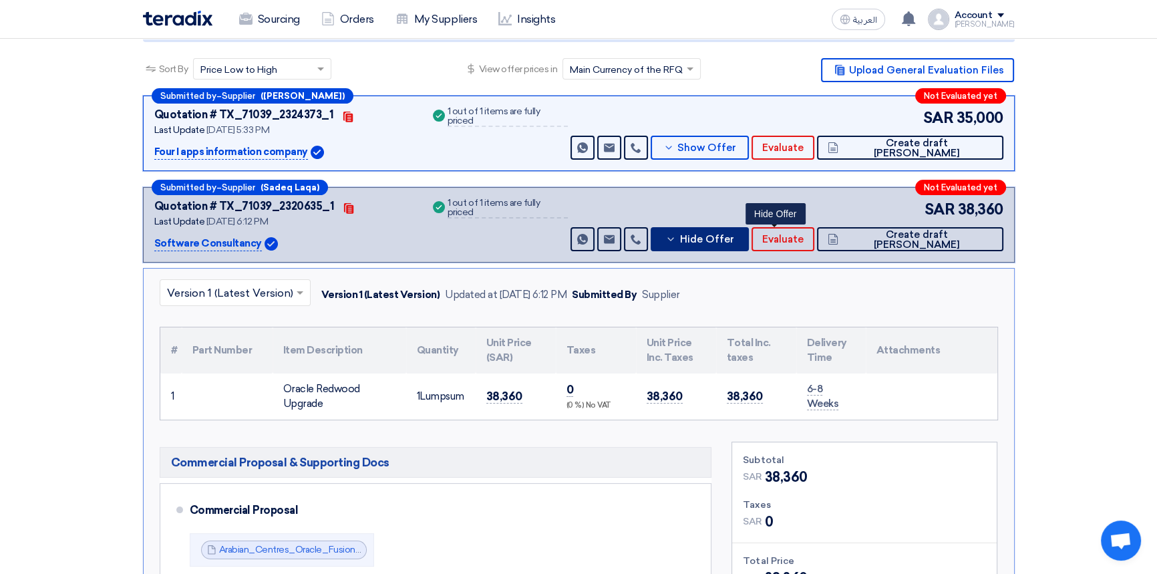
drag, startPoint x: 788, startPoint y: 242, endPoint x: 801, endPoint y: 238, distance: 13.1
click at [733, 242] on span "Hide Offer" at bounding box center [706, 239] width 54 height 10
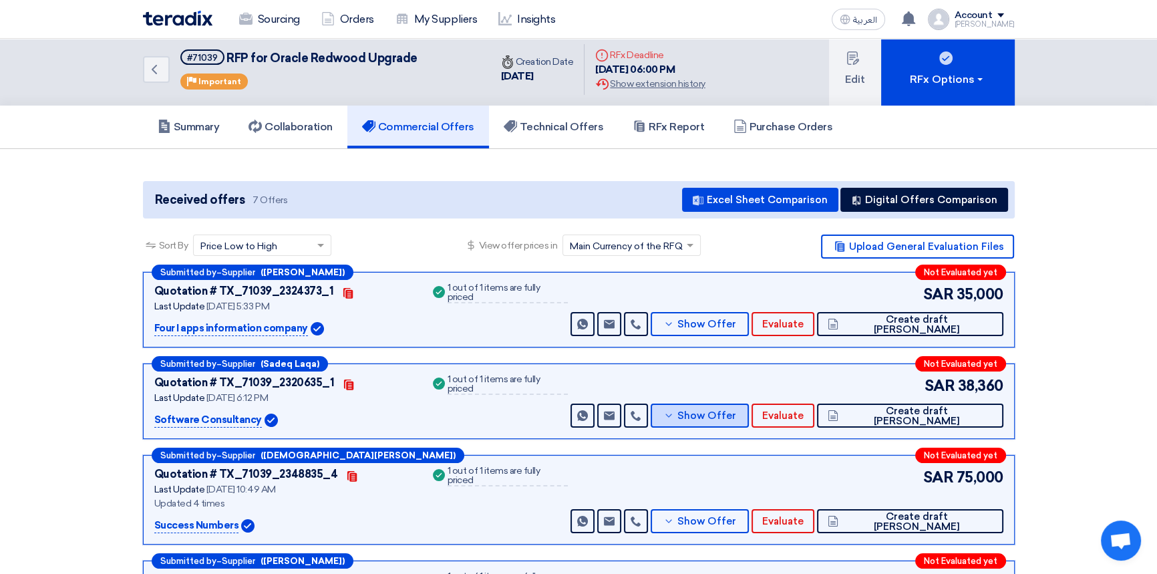
scroll to position [0, 0]
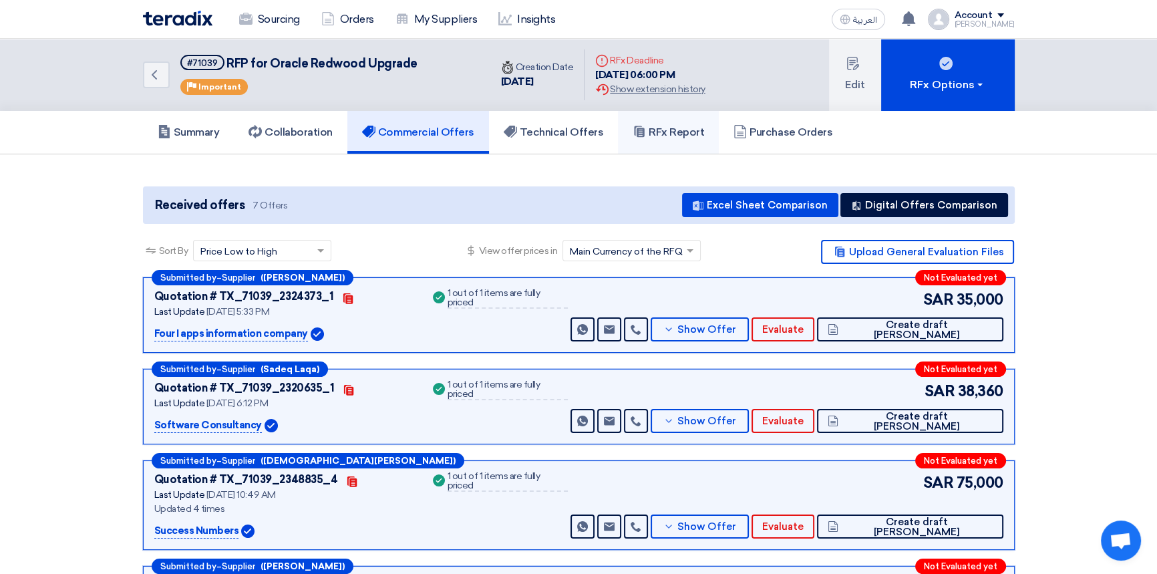
click at [689, 126] on h5 "RFx Report" at bounding box center [668, 132] width 71 height 13
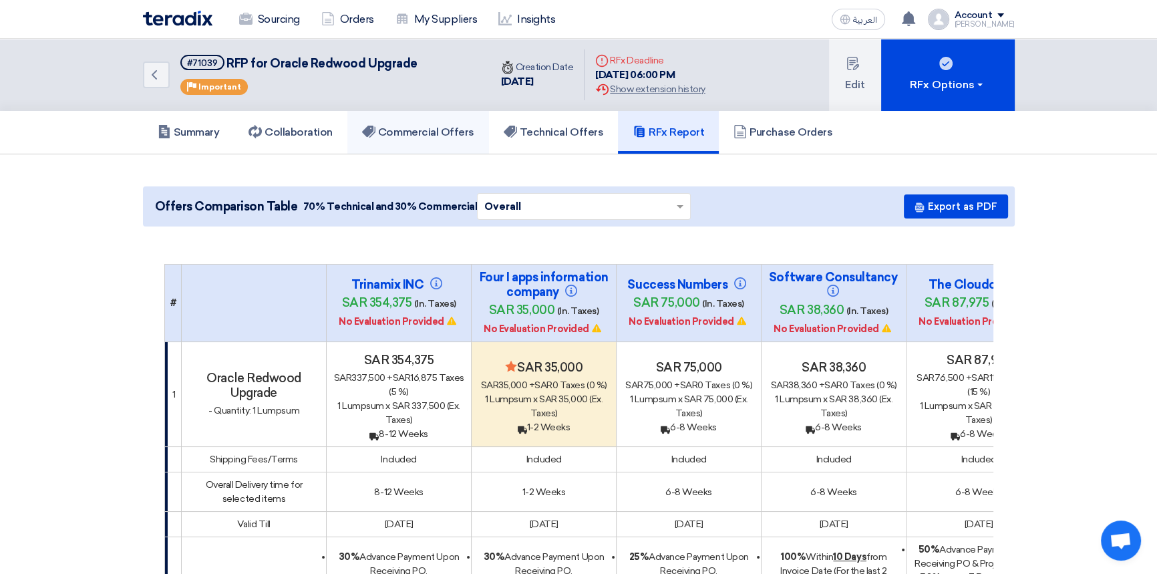
drag, startPoint x: 422, startPoint y: 132, endPoint x: 432, endPoint y: 134, distance: 10.4
click at [422, 132] on h5 "Commercial Offers" at bounding box center [418, 132] width 112 height 13
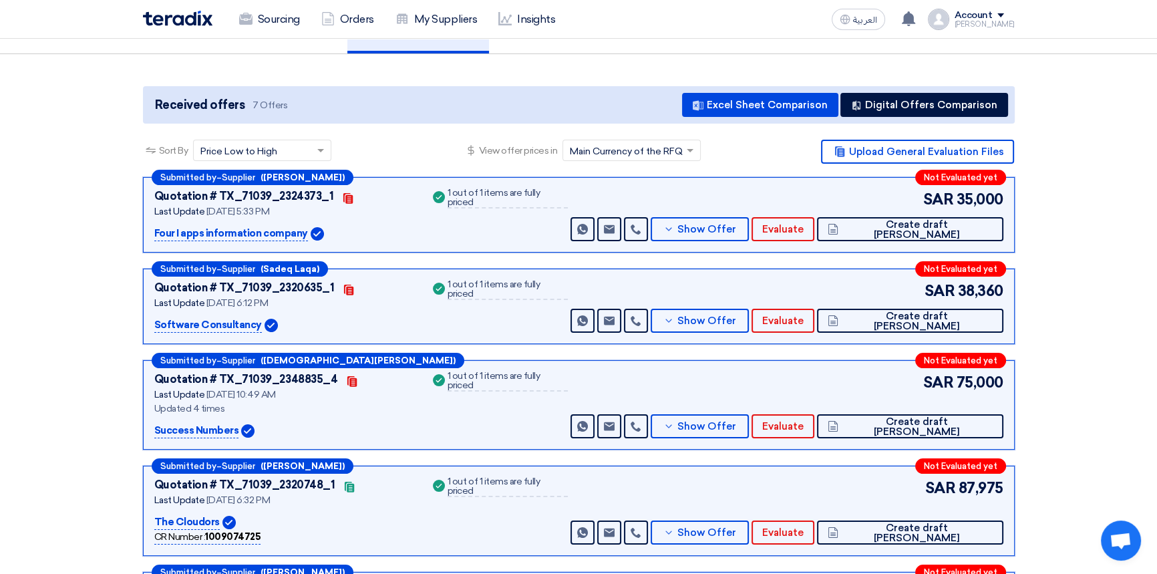
scroll to position [182, 0]
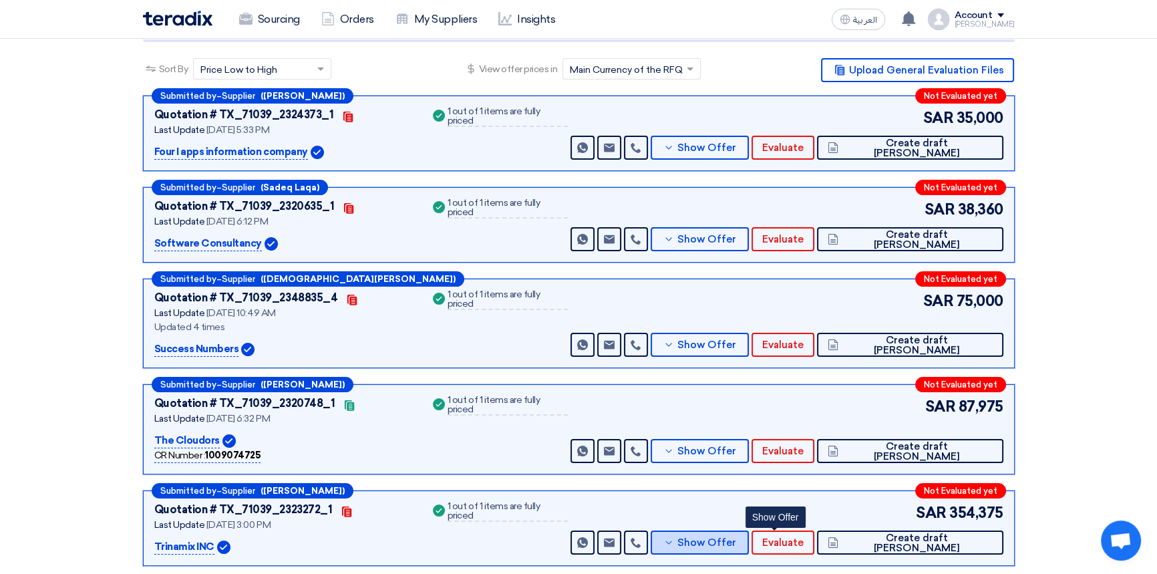
click at [736, 541] on span "Show Offer" at bounding box center [706, 543] width 59 height 10
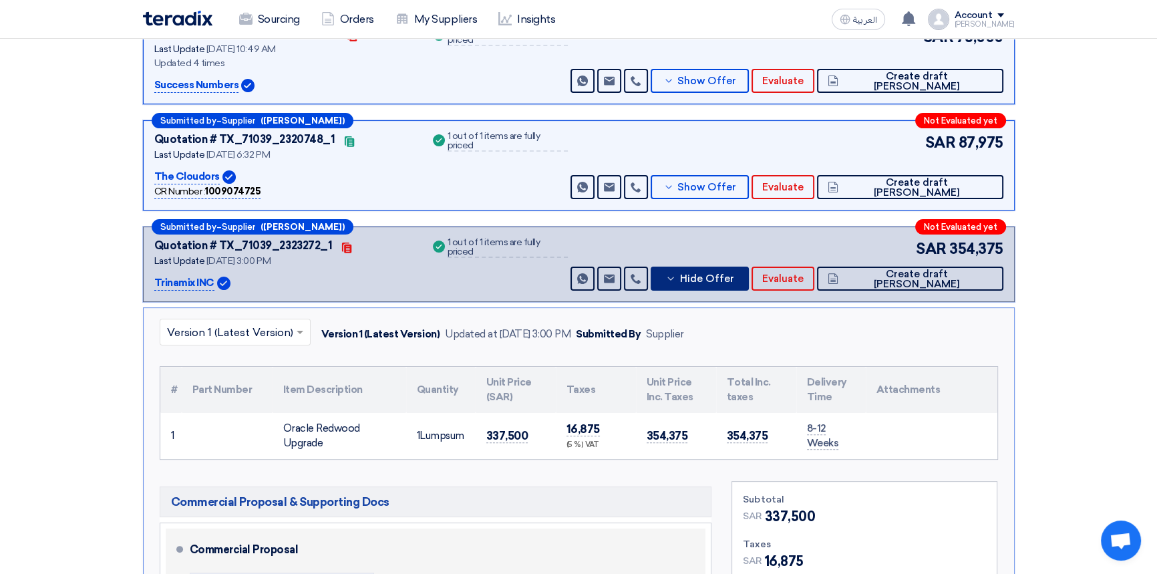
scroll to position [486, 0]
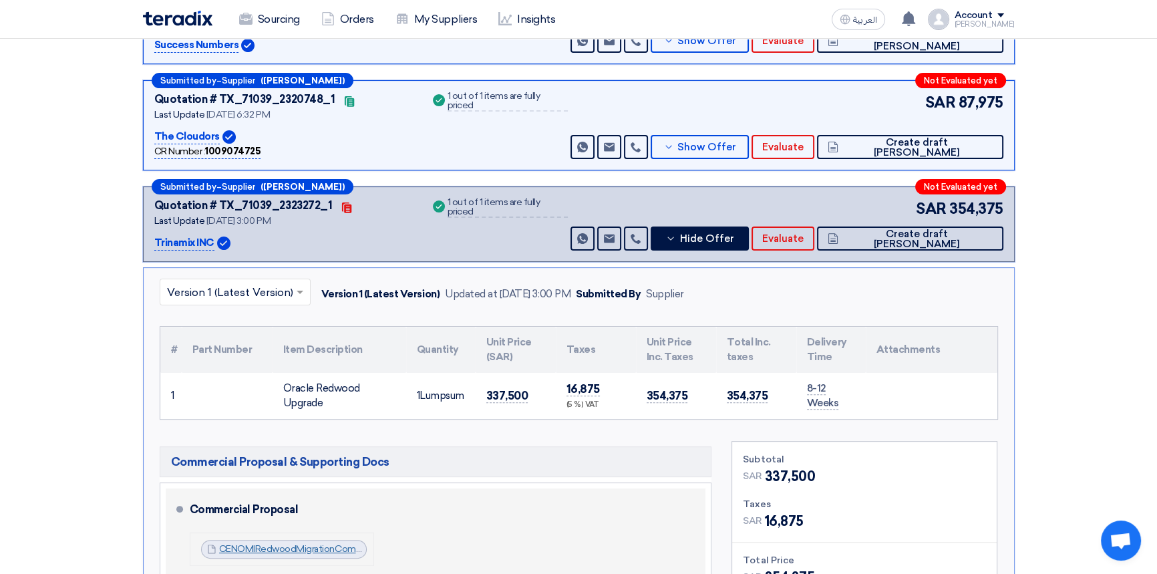
click at [297, 546] on link "CENOMIRedwoodMigrationCommercialProposalv_1755777374827.pdf" at bounding box center [368, 548] width 298 height 11
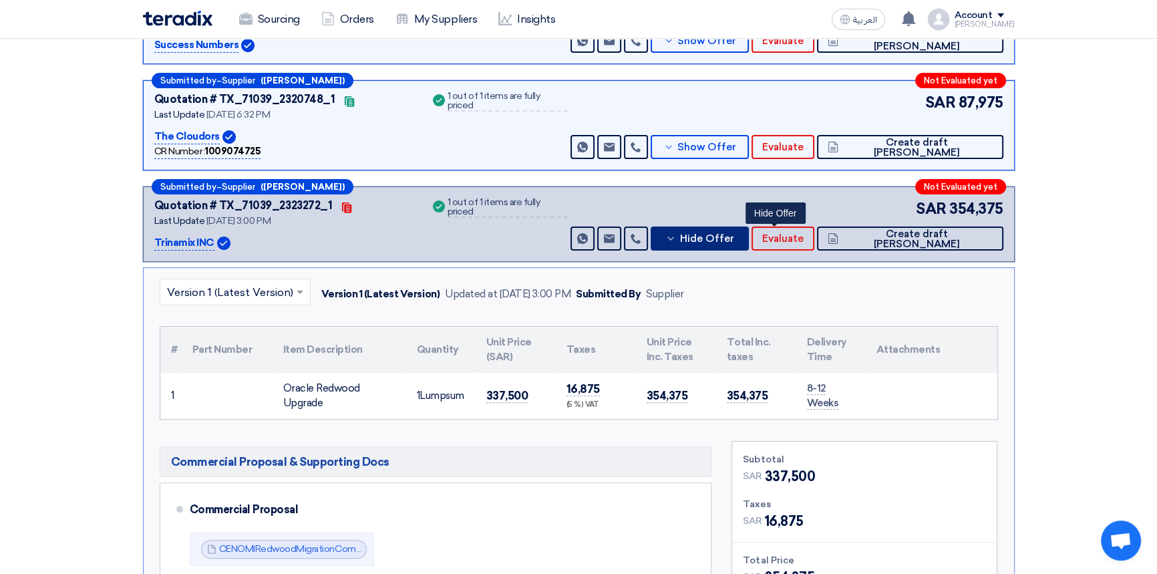
click at [733, 234] on span "Hide Offer" at bounding box center [706, 239] width 54 height 10
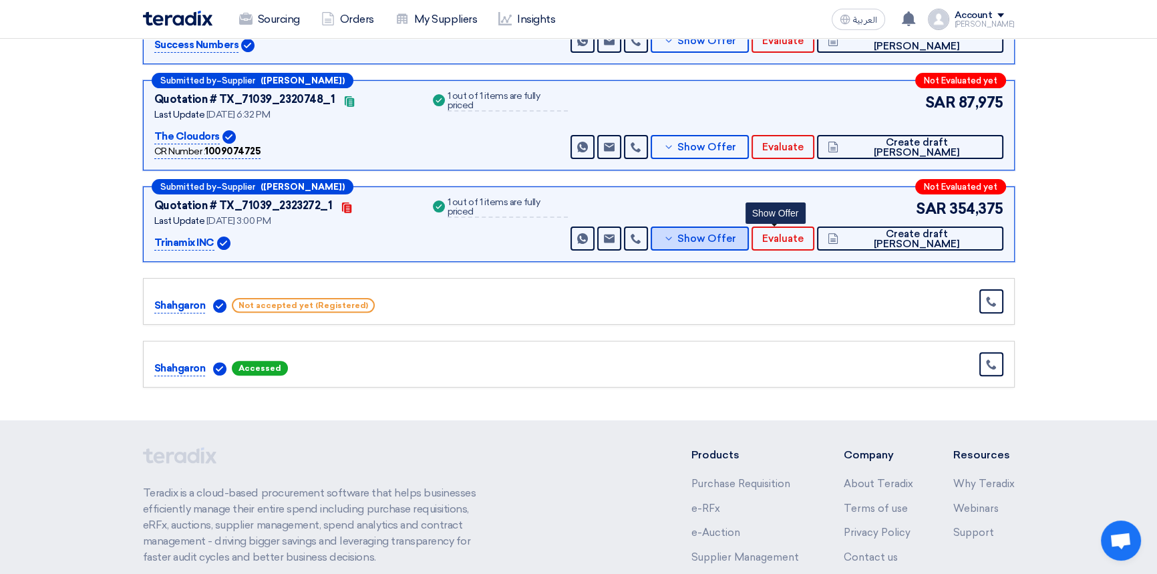
click at [736, 237] on span "Show Offer" at bounding box center [706, 239] width 59 height 10
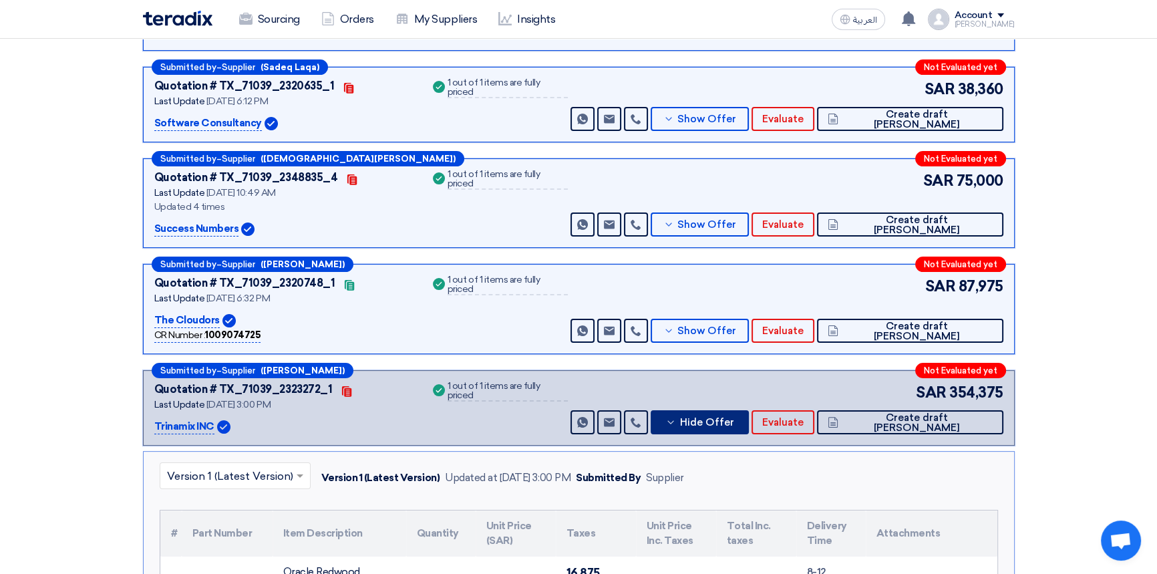
scroll to position [303, 0]
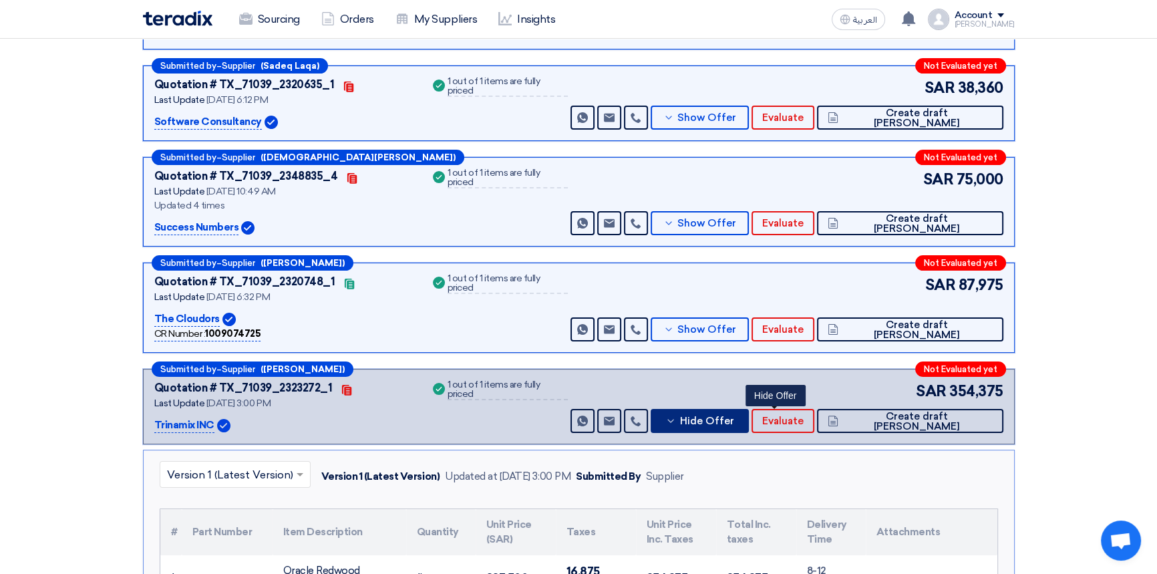
click at [733, 425] on span "Hide Offer" at bounding box center [706, 421] width 54 height 10
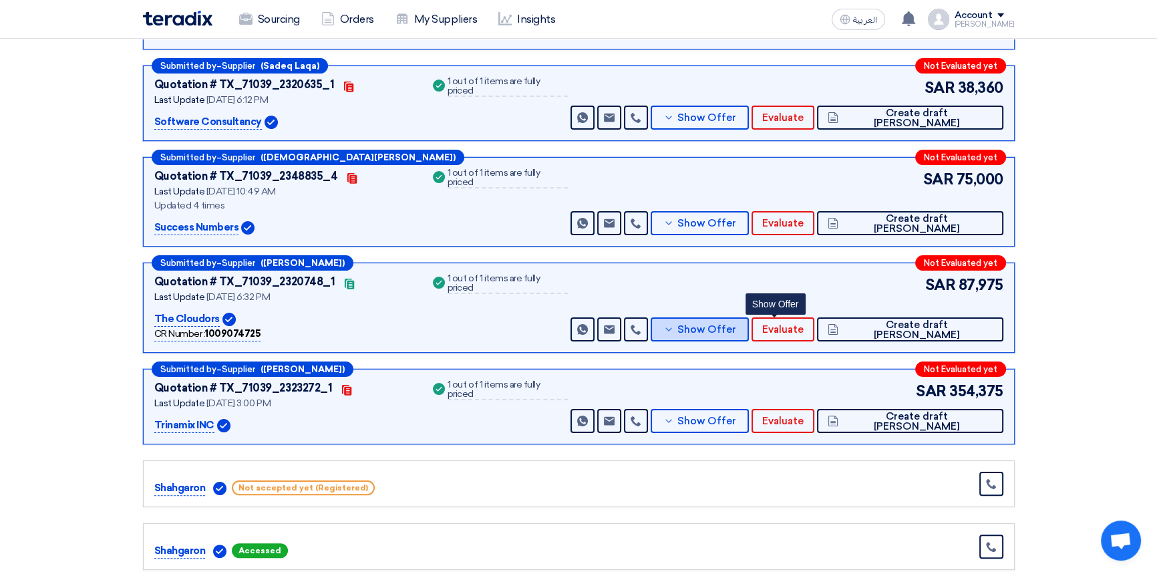
click at [736, 329] on span "Show Offer" at bounding box center [706, 330] width 59 height 10
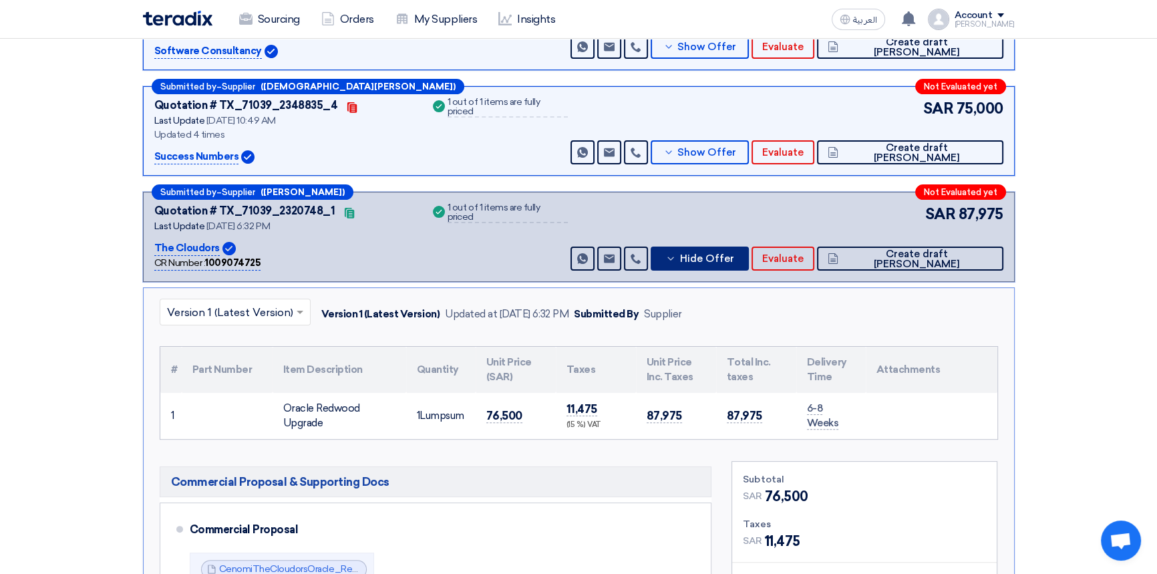
scroll to position [486, 0]
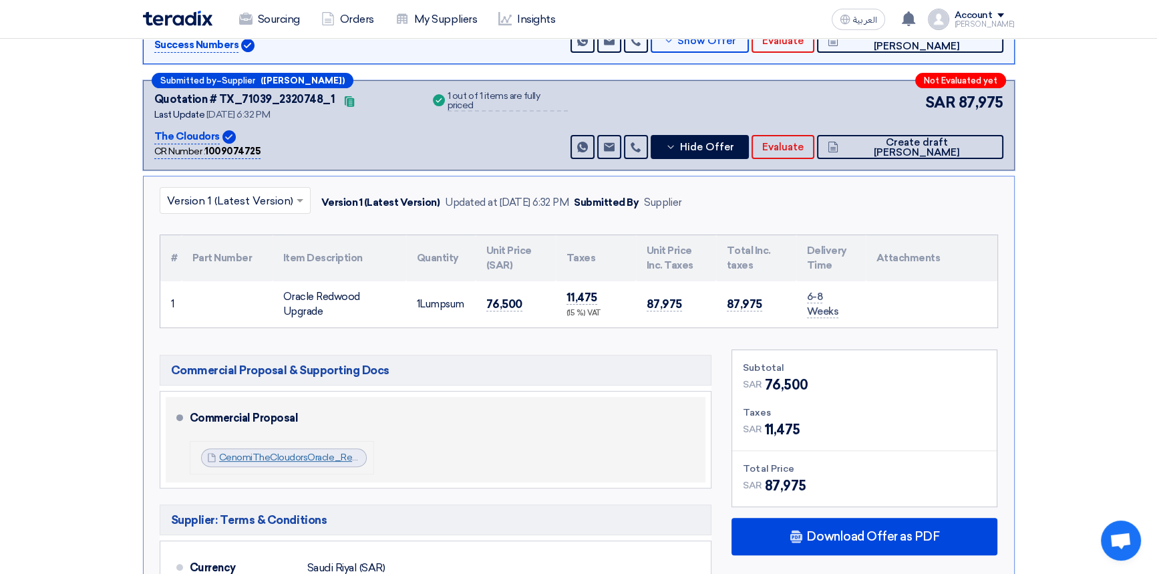
click at [298, 456] on link "CenomiTheCloudorsOracle_Redwood_UpgradeCommercialProposalVAug_1755703860797.pdf" at bounding box center [421, 457] width 405 height 11
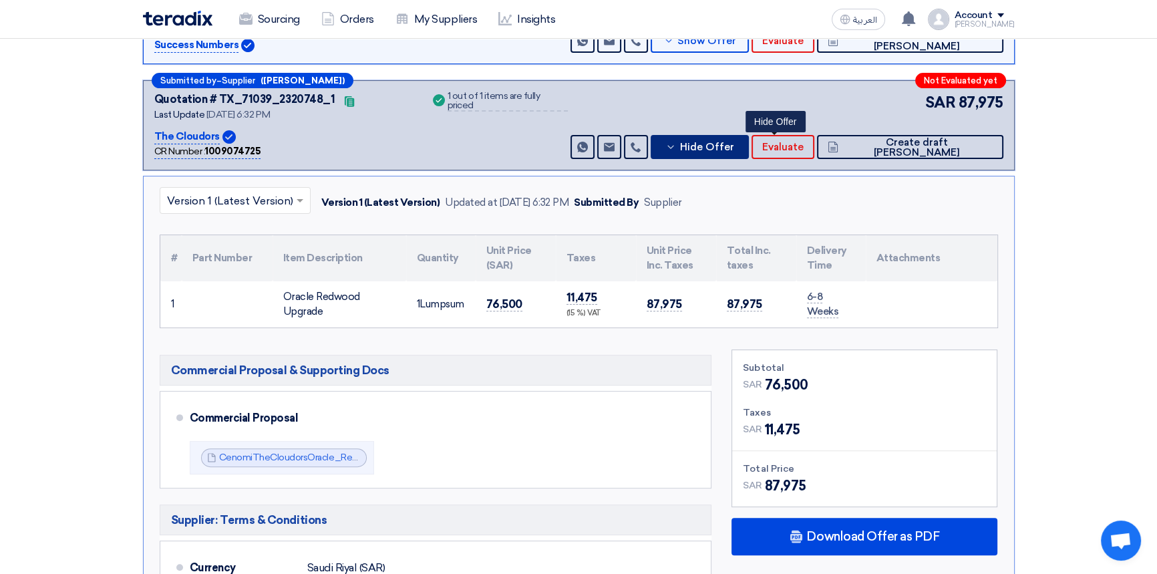
click at [733, 150] on span "Hide Offer" at bounding box center [706, 147] width 54 height 10
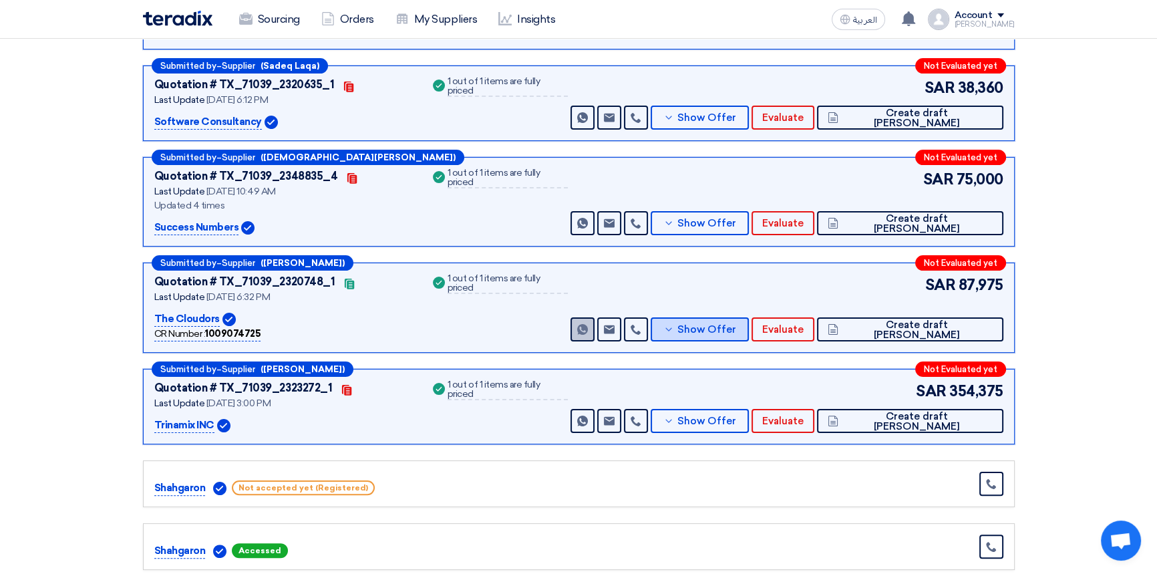
scroll to position [242, 0]
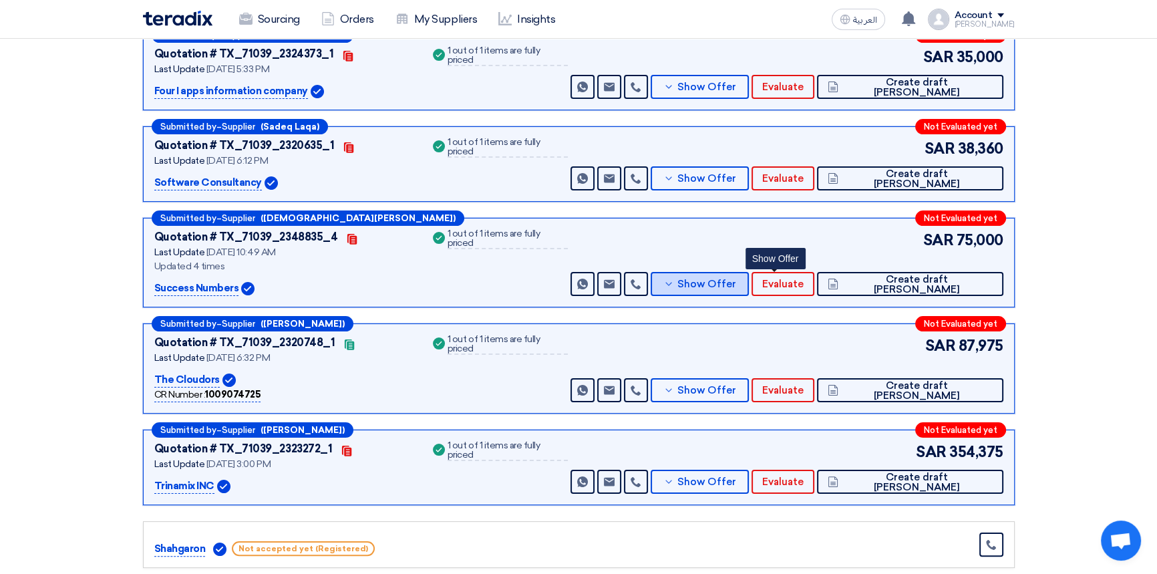
click at [736, 286] on span "Show Offer" at bounding box center [706, 284] width 59 height 10
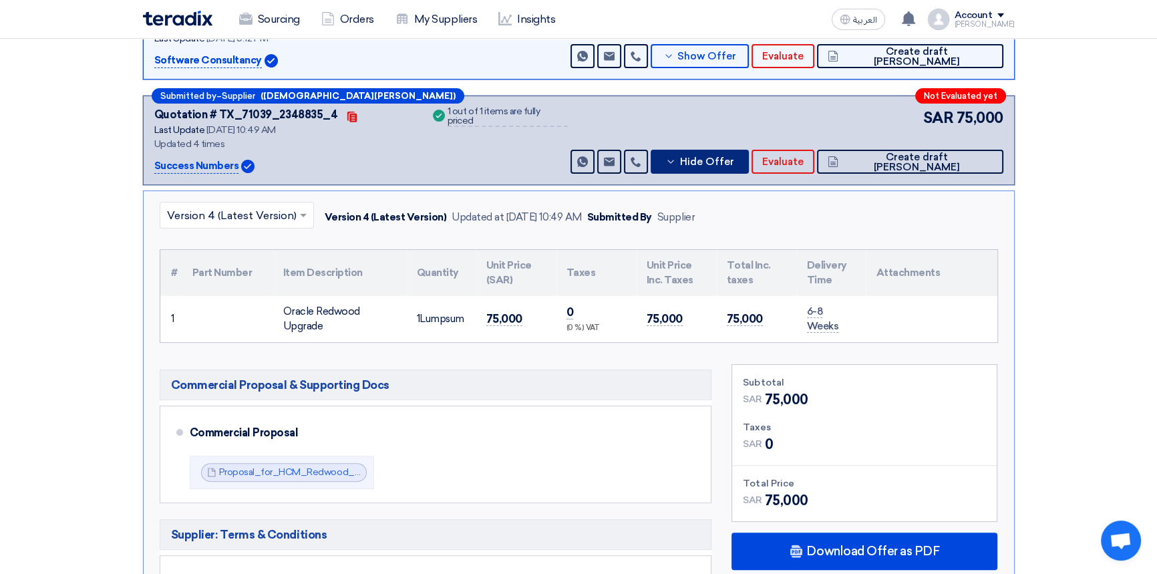
scroll to position [425, 0]
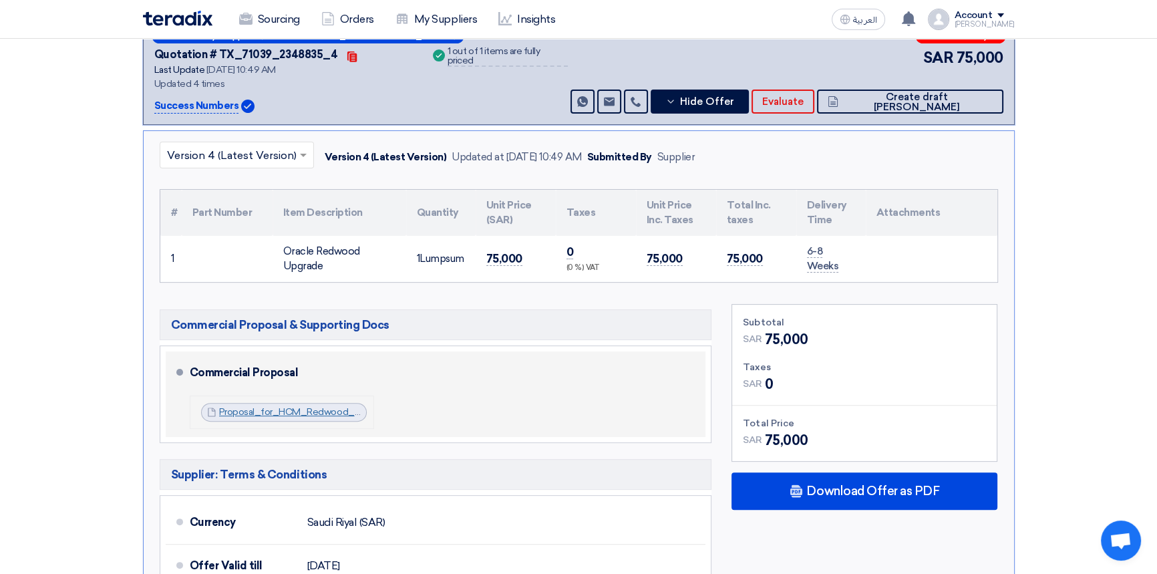
drag, startPoint x: 307, startPoint y: 412, endPoint x: 319, endPoint y: 409, distance: 11.8
click at [307, 412] on link "Proposal_for_HCM_Redwood_Commercial_Response_v_1756569757684.pdf" at bounding box center [388, 411] width 338 height 11
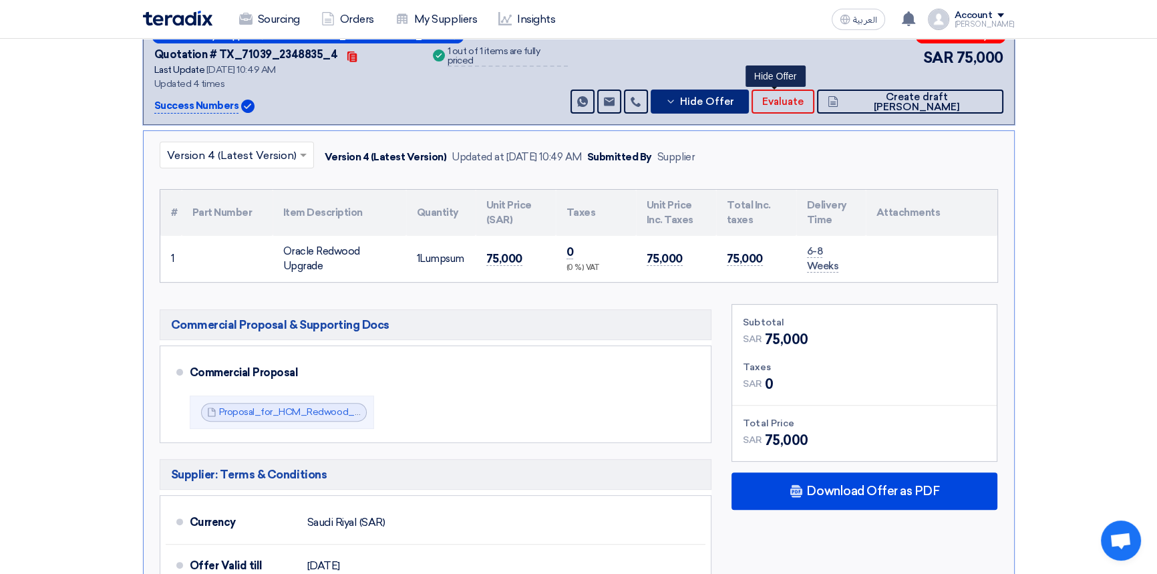
click at [733, 102] on span "Hide Offer" at bounding box center [706, 102] width 54 height 10
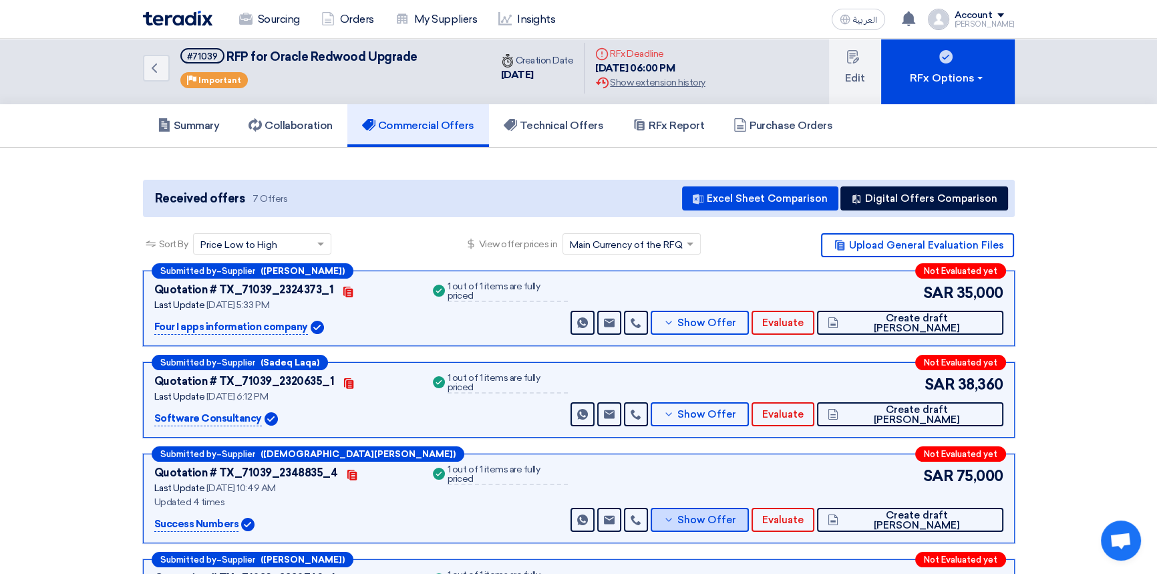
scroll to position [0, 0]
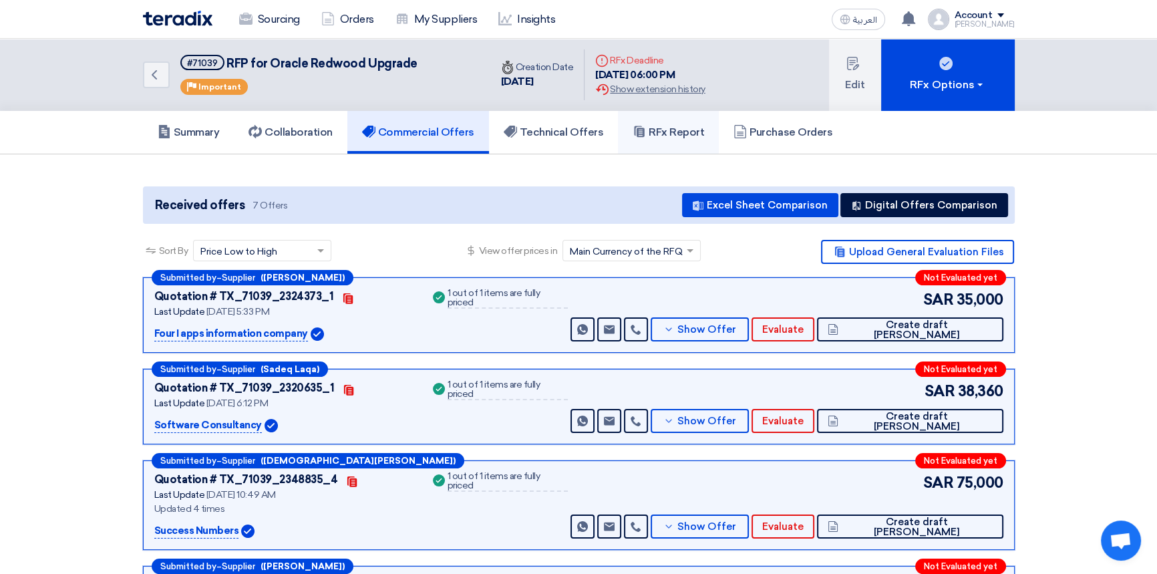
click at [680, 127] on h5 "RFx Report" at bounding box center [668, 132] width 71 height 13
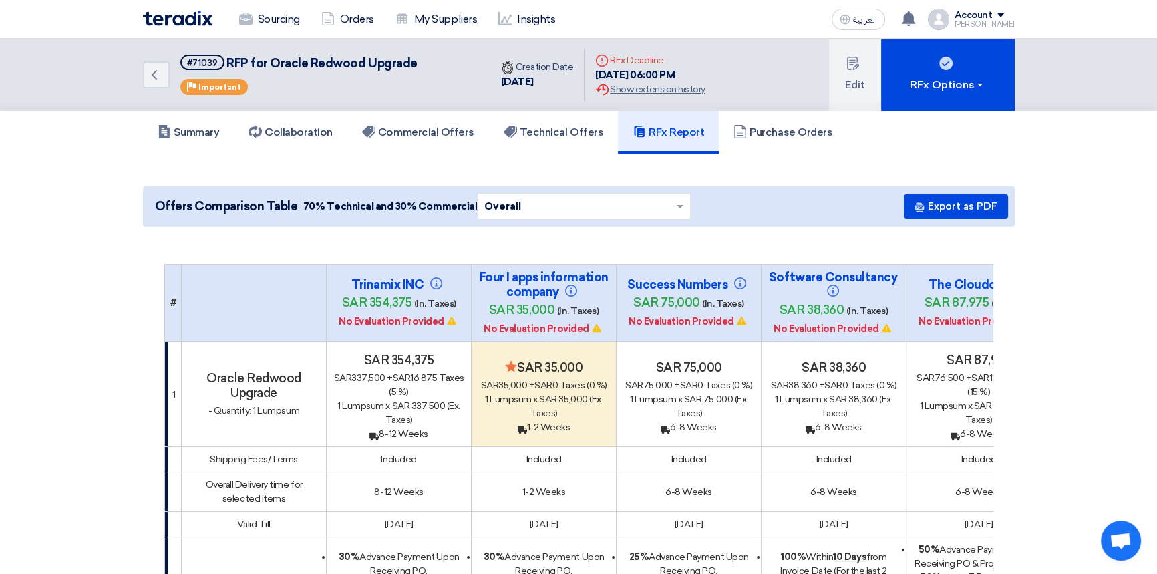
drag, startPoint x: 498, startPoint y: 238, endPoint x: 510, endPoint y: 234, distance: 12.7
